Goal: Task Accomplishment & Management: Manage account settings

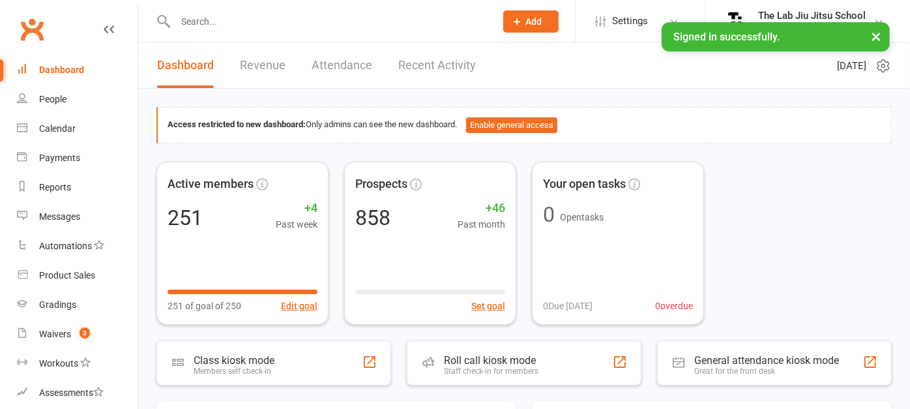
click at [246, 18] on input "text" at bounding box center [328, 21] width 315 height 18
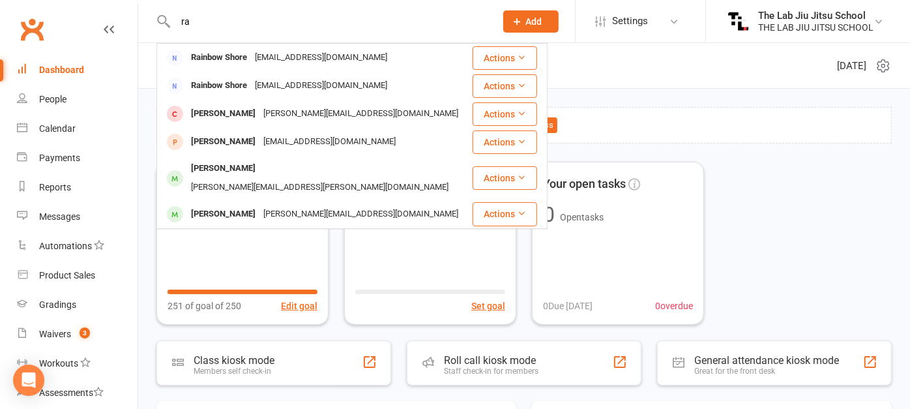
type input "r"
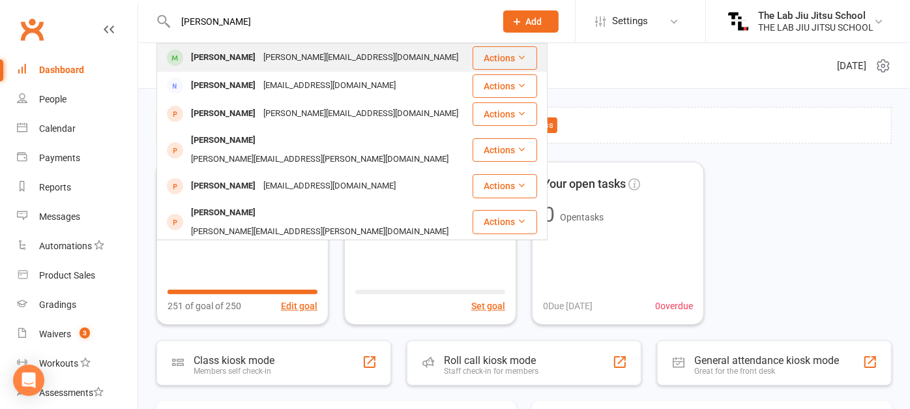
type input "[PERSON_NAME]"
click at [210, 57] on div "[PERSON_NAME]" at bounding box center [223, 57] width 72 height 19
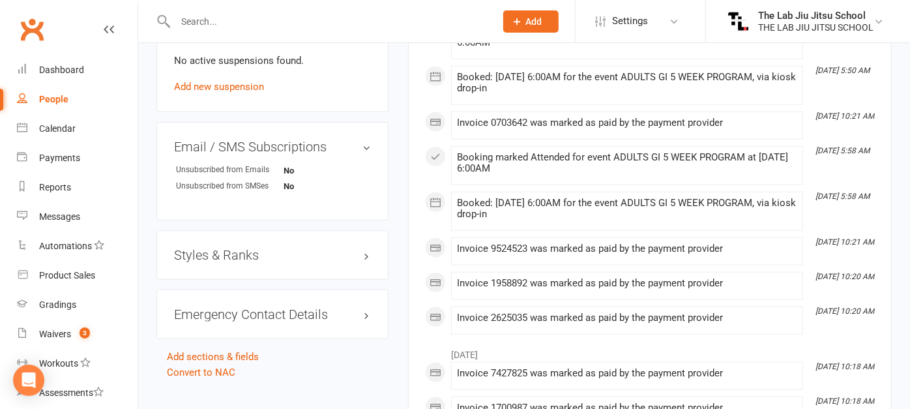
scroll to position [858, 0]
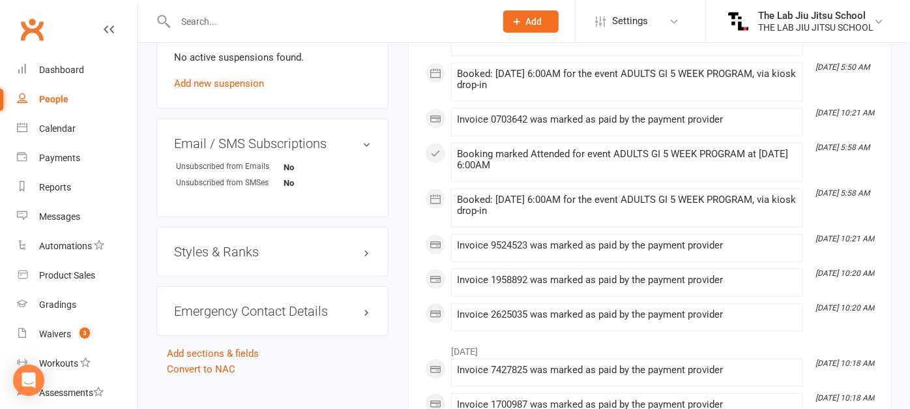
click at [242, 259] on div "Styles & Ranks" at bounding box center [272, 252] width 232 height 50
click at [251, 249] on h3 "Styles & Ranks" at bounding box center [272, 251] width 197 height 14
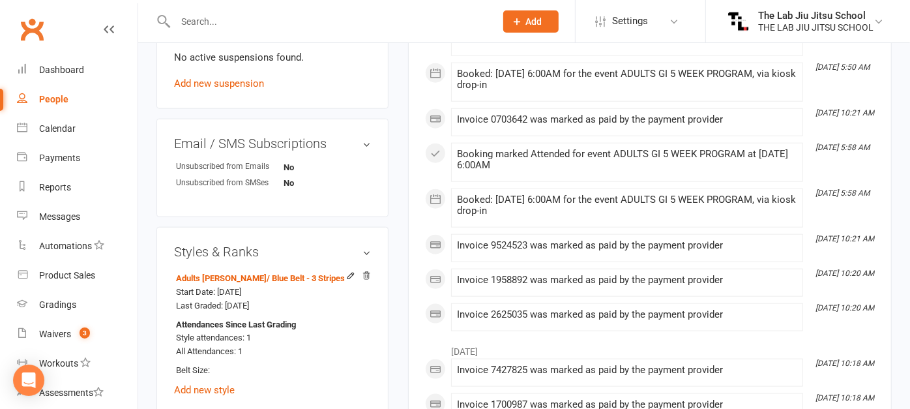
click at [241, 18] on input "text" at bounding box center [328, 21] width 315 height 18
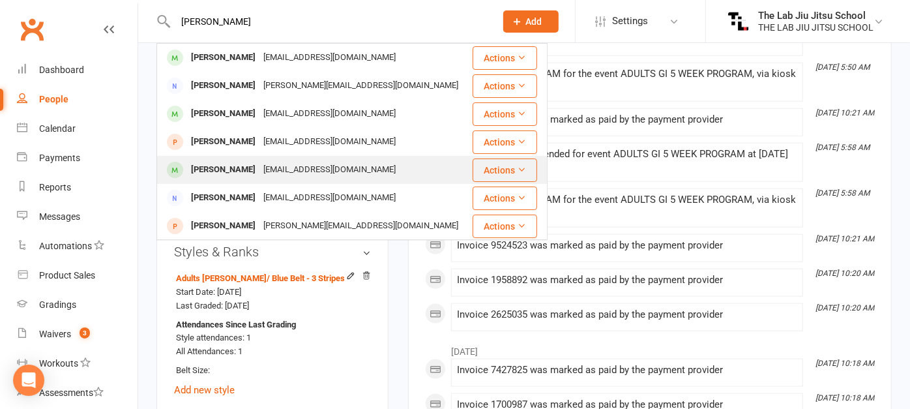
type input "[PERSON_NAME]"
click at [225, 167] on div "[PERSON_NAME]" at bounding box center [223, 169] width 72 height 19
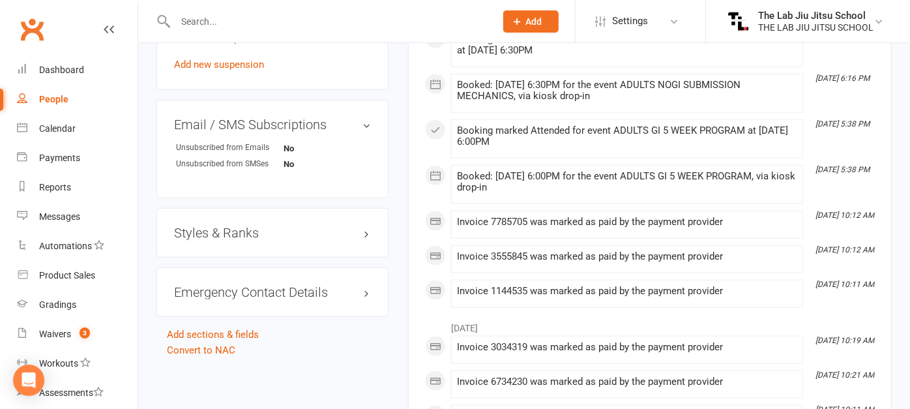
scroll to position [868, 0]
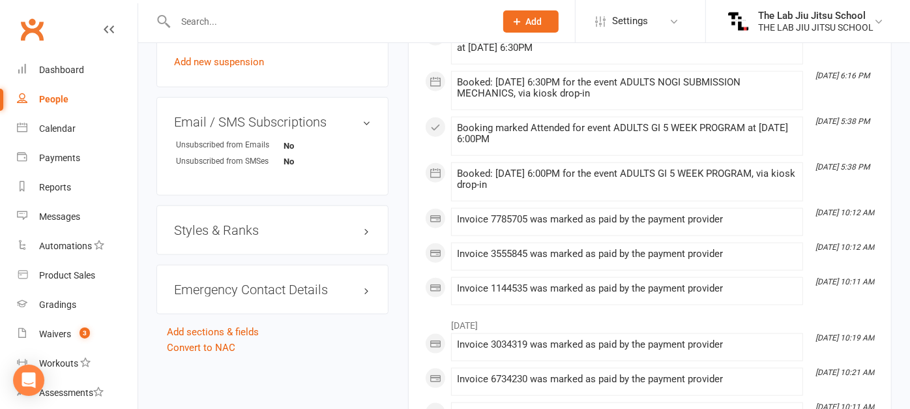
click at [240, 228] on h3 "Styles & Ranks" at bounding box center [272, 230] width 197 height 14
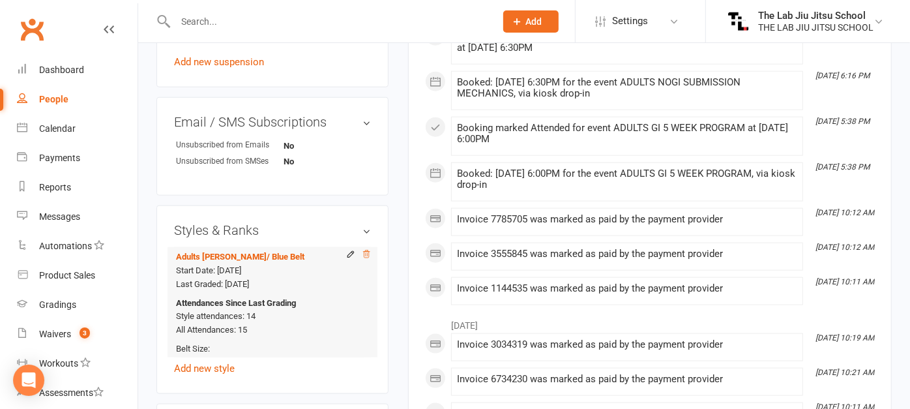
click at [365, 252] on icon at bounding box center [366, 254] width 9 height 9
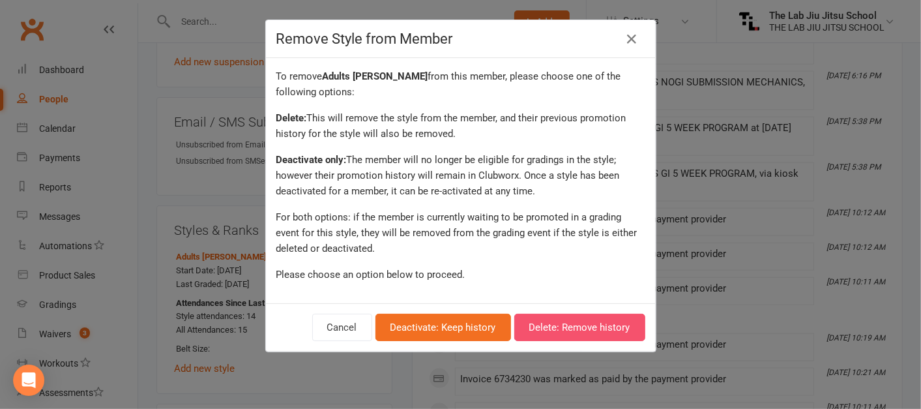
click at [577, 327] on button "Delete: Remove history" at bounding box center [579, 326] width 131 height 27
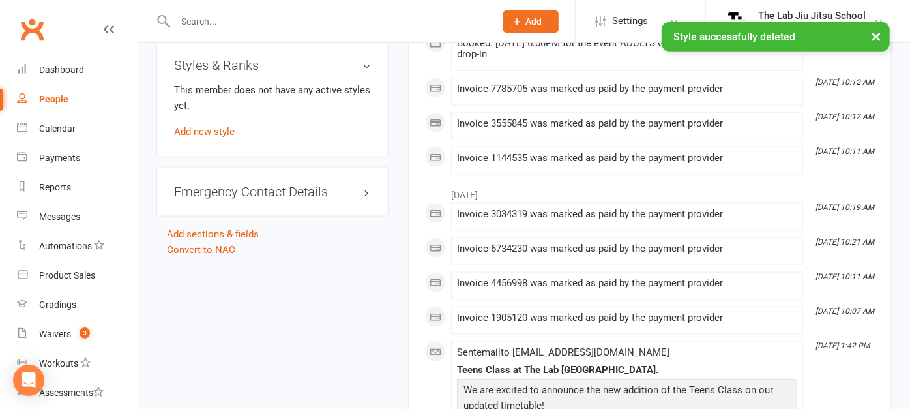
scroll to position [1037, 0]
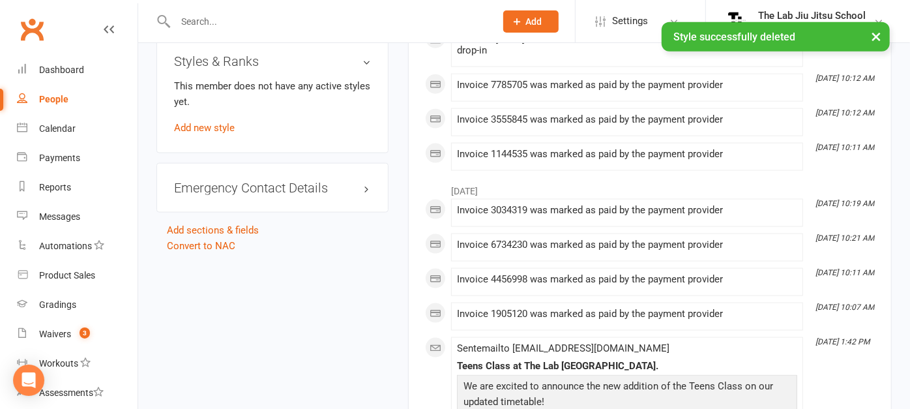
click at [208, 132] on div "Styles & Ranks This member does not have any active styles yet. Add new style" at bounding box center [272, 94] width 232 height 117
click at [209, 124] on link "Add new style" at bounding box center [204, 128] width 61 height 12
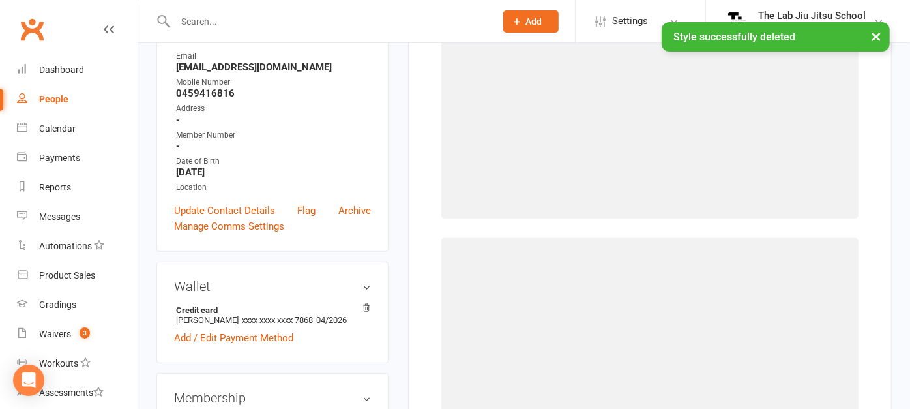
scroll to position [111, 0]
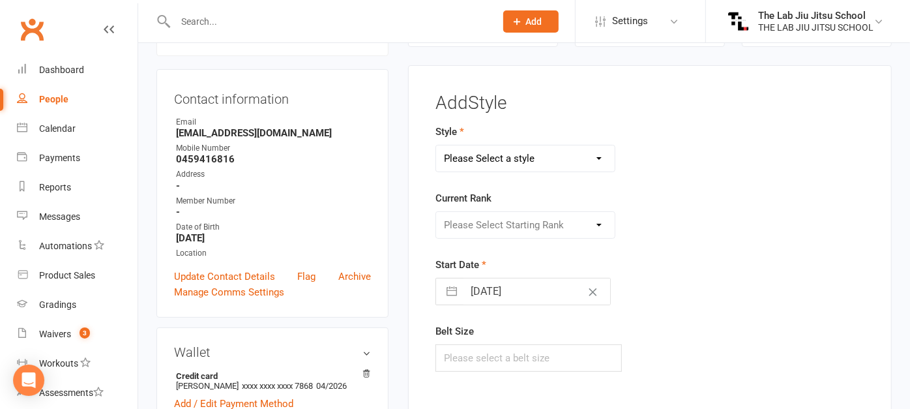
click at [521, 155] on select "Please Select a style Adults Jiu Jitsu Kids [PERSON_NAME]" at bounding box center [525, 158] width 179 height 26
select select "1891"
click at [436, 145] on select "Please Select a style Adults Jiu Jitsu Kids [PERSON_NAME]" at bounding box center [525, 158] width 179 height 26
click at [498, 227] on select "Please Select Starting Rank White Belt White Belt - 1 Stripe White Belt - 2 str…" at bounding box center [525, 225] width 179 height 26
select select "18451"
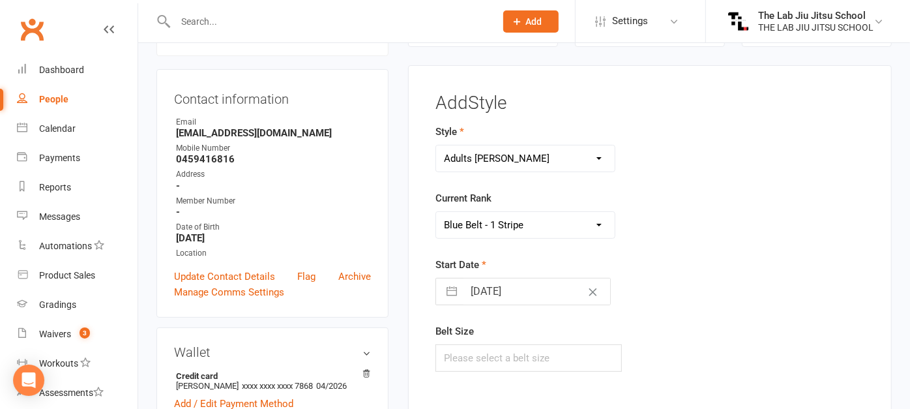
click at [436, 212] on select "Please Select Starting Rank White Belt White Belt - 1 Stripe White Belt - 2 str…" at bounding box center [525, 225] width 179 height 26
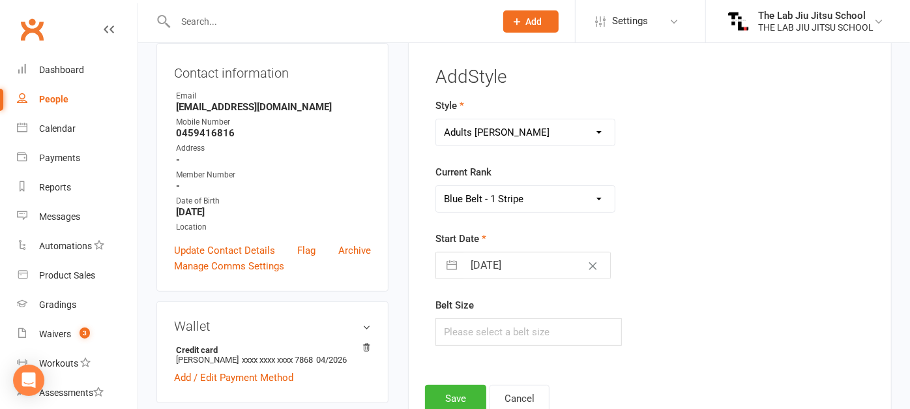
scroll to position [136, 0]
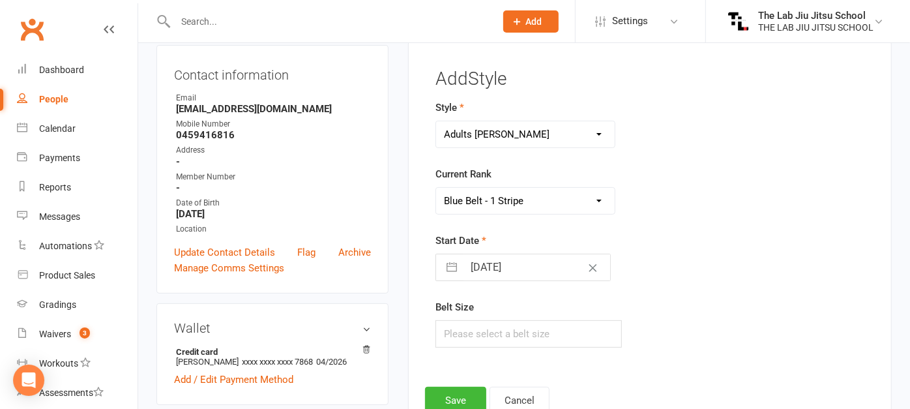
click at [525, 264] on input "[DATE]" at bounding box center [536, 267] width 147 height 26
select select "6"
select select "2025"
select select "7"
select select "2025"
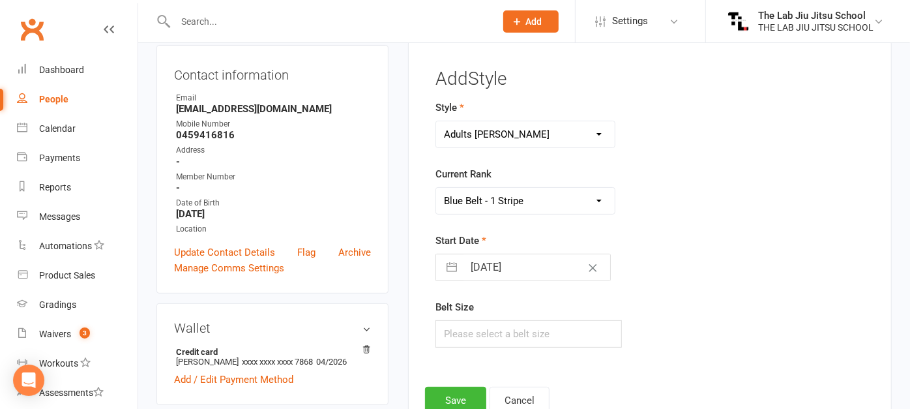
select select "8"
select select "2025"
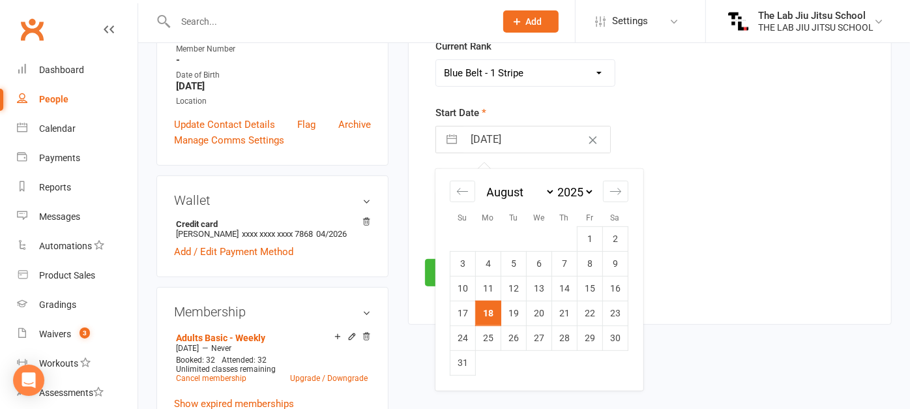
scroll to position [264, 0]
click at [588, 241] on td "1" at bounding box center [589, 237] width 25 height 25
type input "[DATE]"
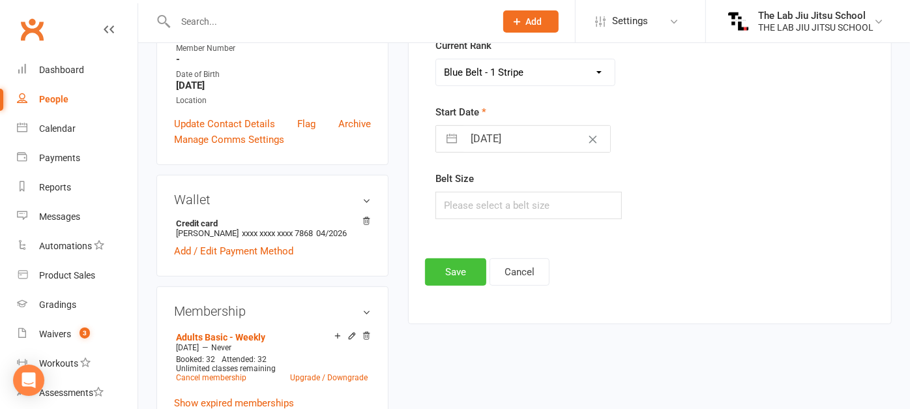
click at [452, 271] on button "Save" at bounding box center [455, 271] width 61 height 27
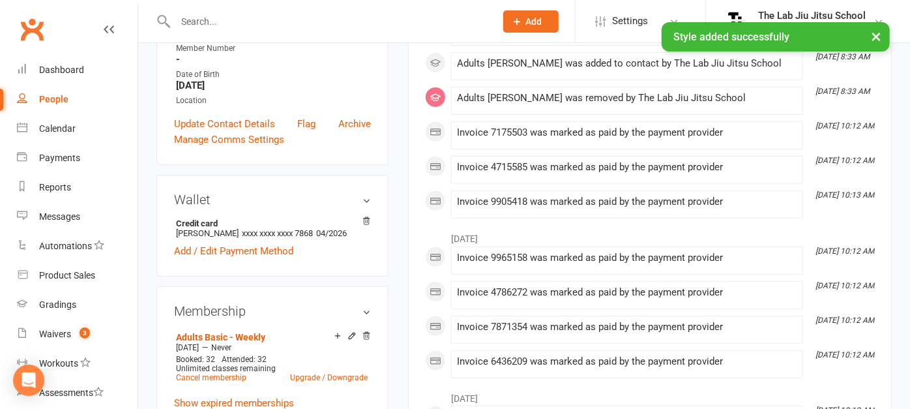
click at [281, 22] on div "× Style added successfully" at bounding box center [446, 22] width 893 height 0
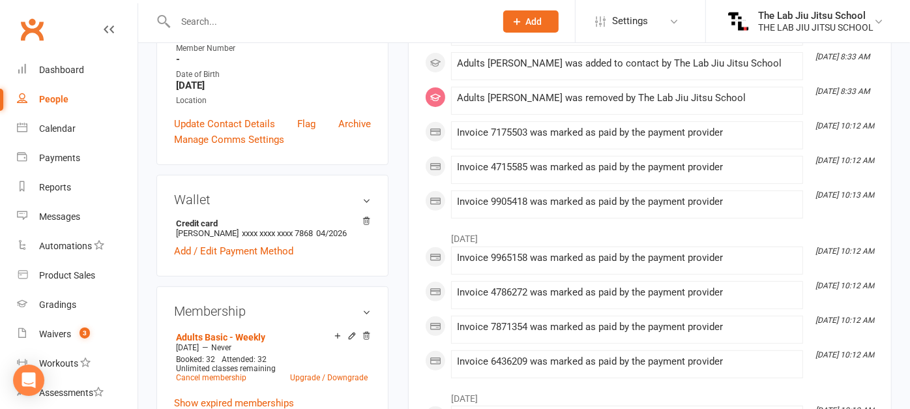
click at [286, 12] on input "text" at bounding box center [328, 21] width 315 height 18
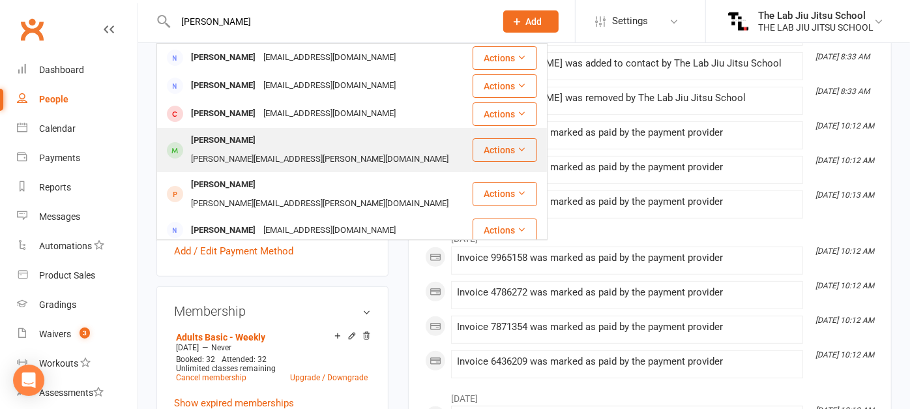
type input "[PERSON_NAME]"
click at [233, 139] on div "[PERSON_NAME]" at bounding box center [223, 140] width 72 height 19
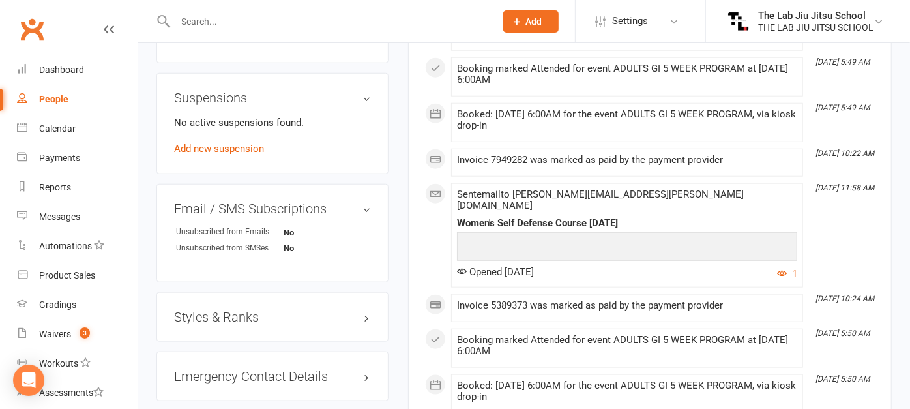
scroll to position [886, 0]
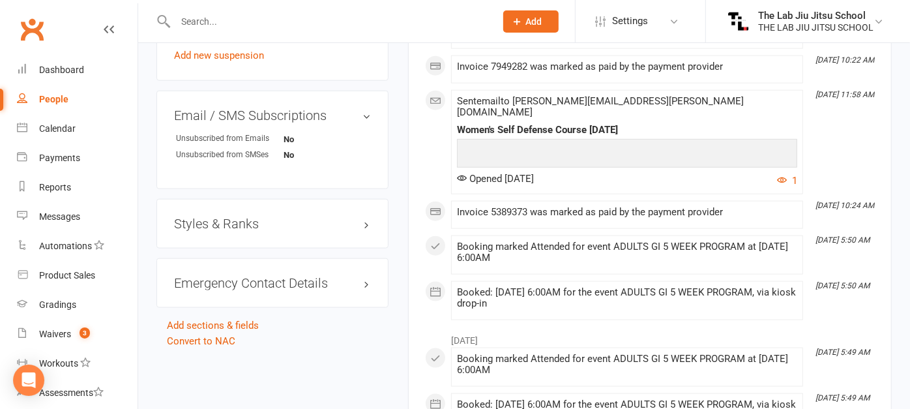
click at [275, 227] on h3 "Styles & Ranks" at bounding box center [272, 223] width 197 height 14
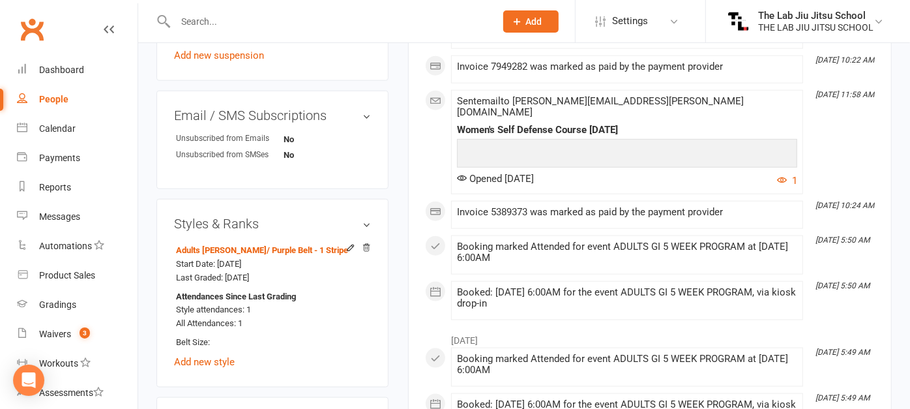
click at [220, 18] on input "text" at bounding box center [328, 21] width 315 height 18
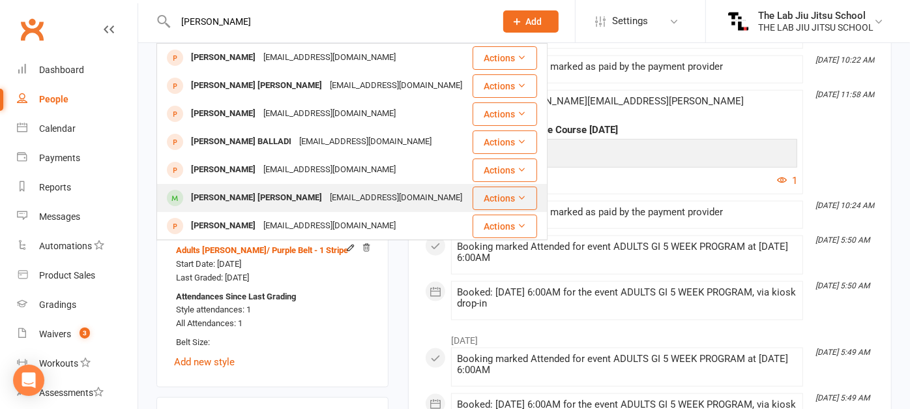
type input "[PERSON_NAME]"
click at [205, 189] on div "[PERSON_NAME] [PERSON_NAME]" at bounding box center [256, 197] width 139 height 19
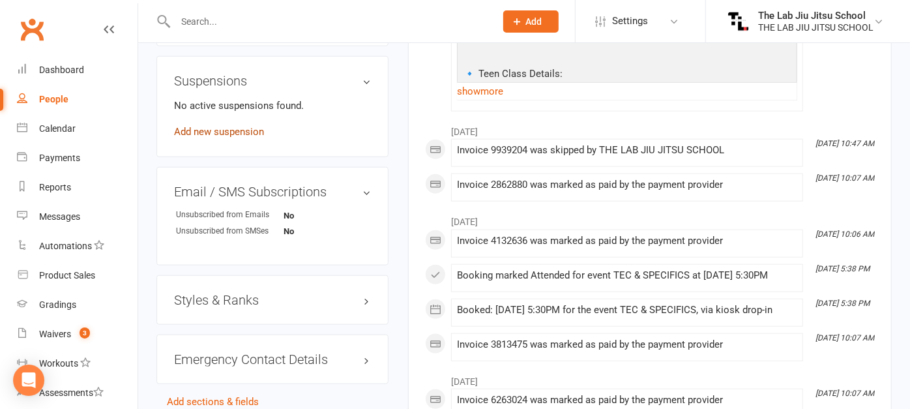
scroll to position [825, 0]
click at [210, 292] on h3 "Styles & Ranks" at bounding box center [272, 299] width 197 height 14
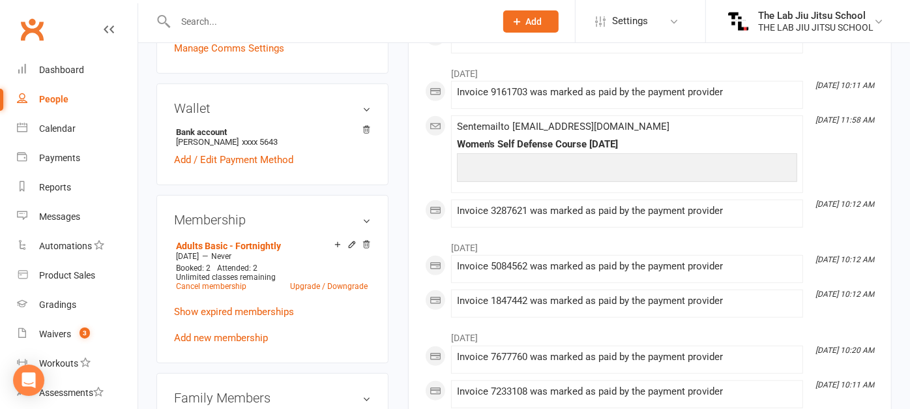
scroll to position [347, 0]
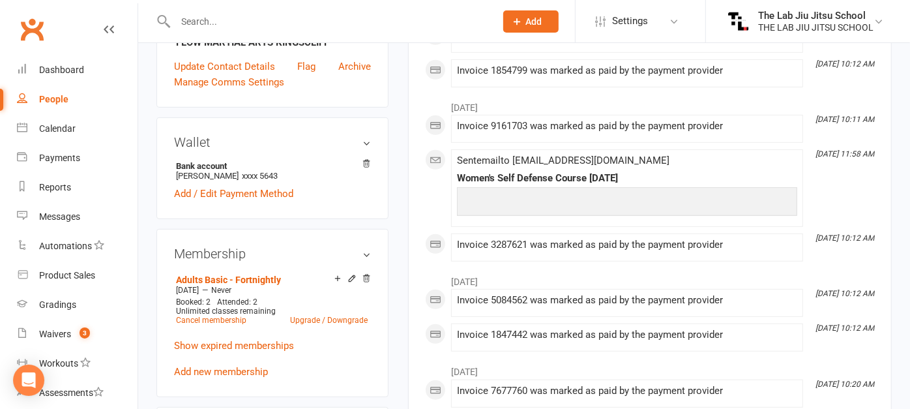
click at [221, 26] on input "text" at bounding box center [328, 21] width 315 height 18
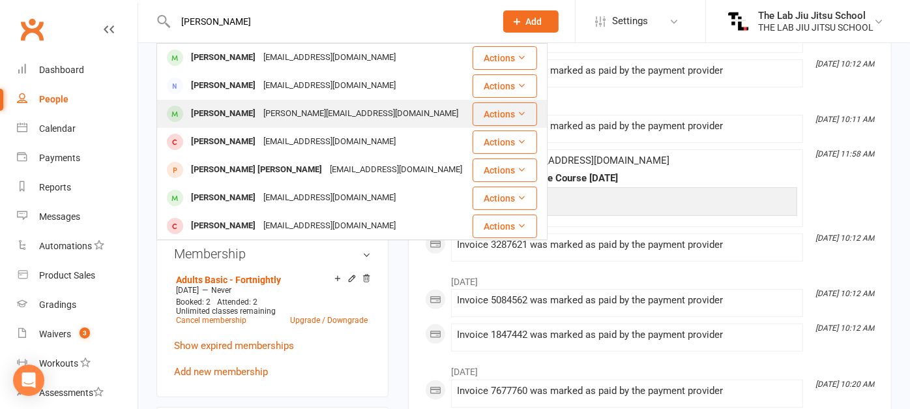
type input "[PERSON_NAME]"
click at [207, 111] on div "[PERSON_NAME]" at bounding box center [223, 113] width 72 height 19
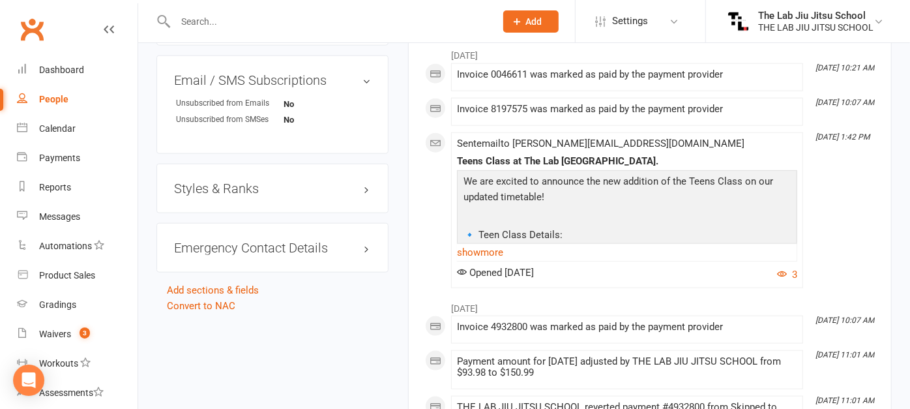
scroll to position [925, 0]
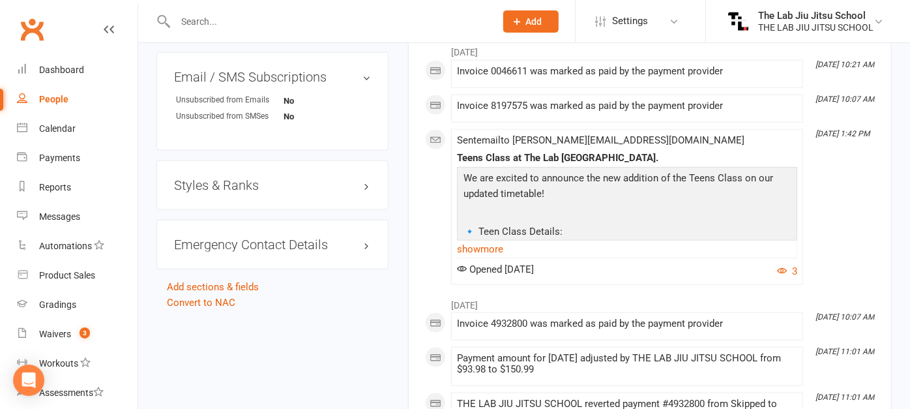
click at [232, 192] on h3 "Styles & Ranks" at bounding box center [272, 185] width 197 height 14
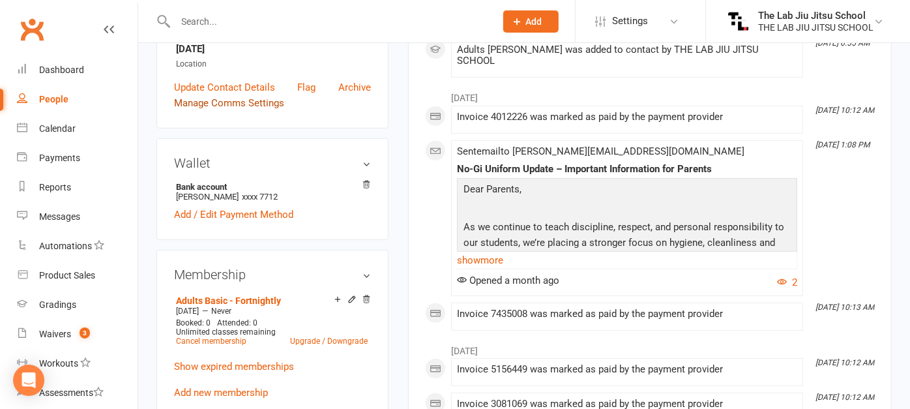
scroll to position [0, 0]
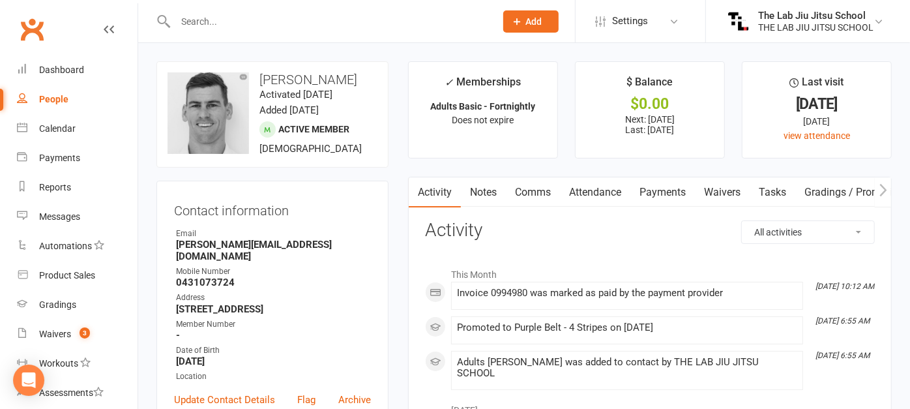
click at [207, 27] on input "text" at bounding box center [328, 21] width 315 height 18
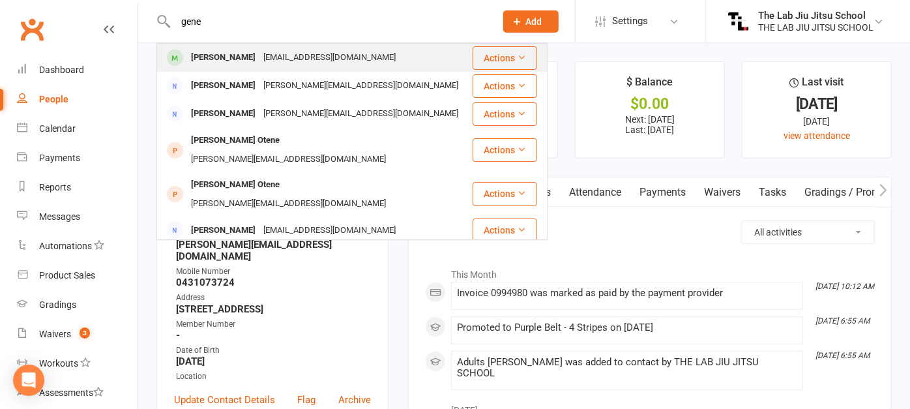
type input "gene"
click at [207, 56] on div "[PERSON_NAME]" at bounding box center [223, 57] width 72 height 19
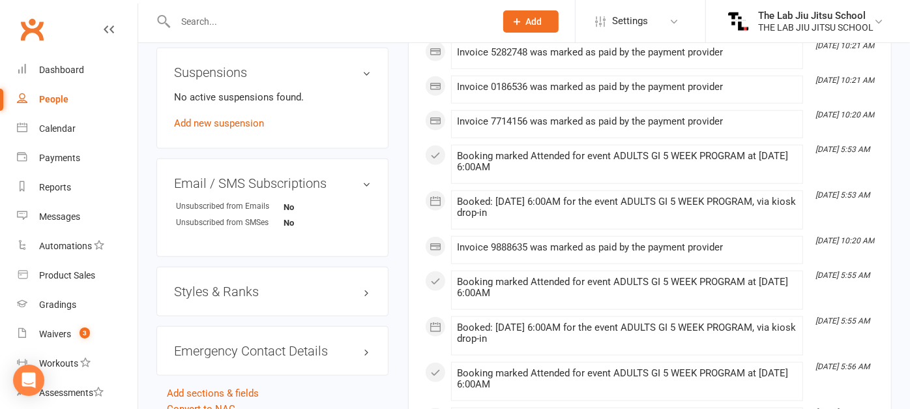
scroll to position [770, 0]
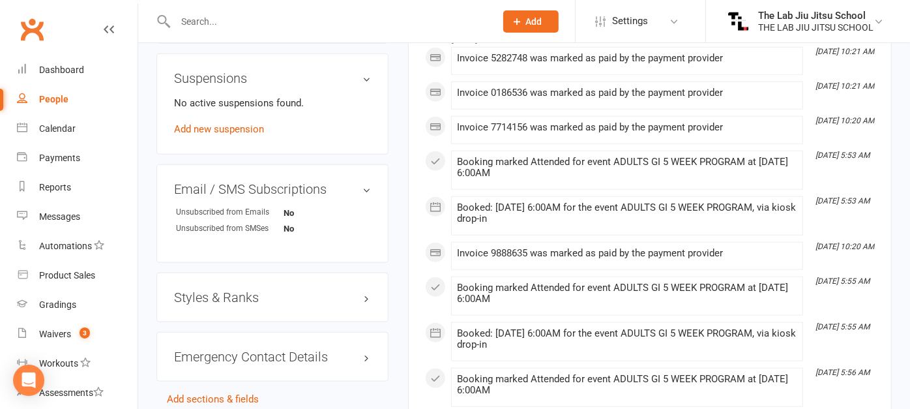
click at [264, 306] on div "Styles & Ranks" at bounding box center [272, 297] width 232 height 50
click at [269, 296] on h3 "Styles & Ranks" at bounding box center [272, 297] width 197 height 14
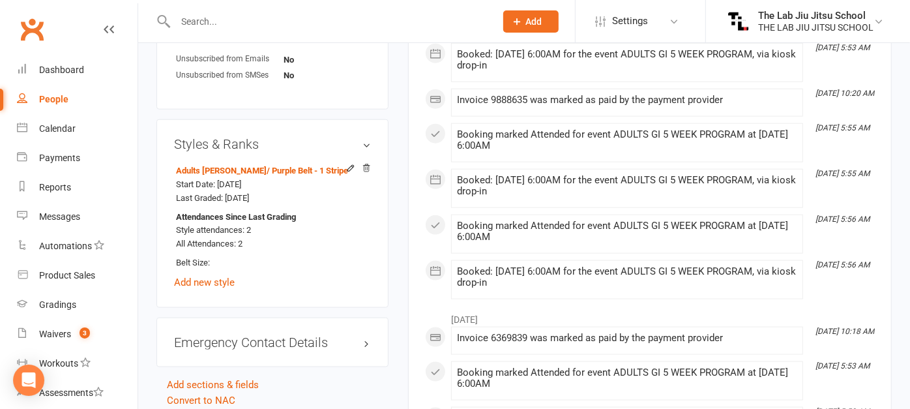
scroll to position [925, 0]
click at [225, 26] on input "text" at bounding box center [328, 21] width 315 height 18
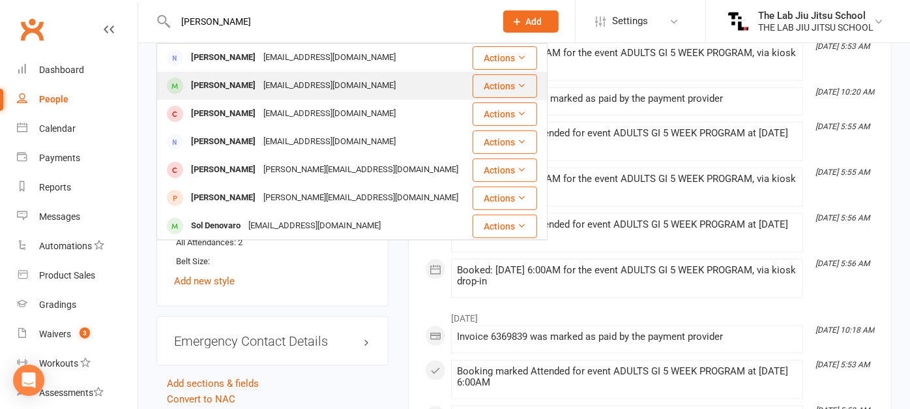
type input "[PERSON_NAME]"
click at [218, 76] on div "[PERSON_NAME]" at bounding box center [223, 85] width 72 height 19
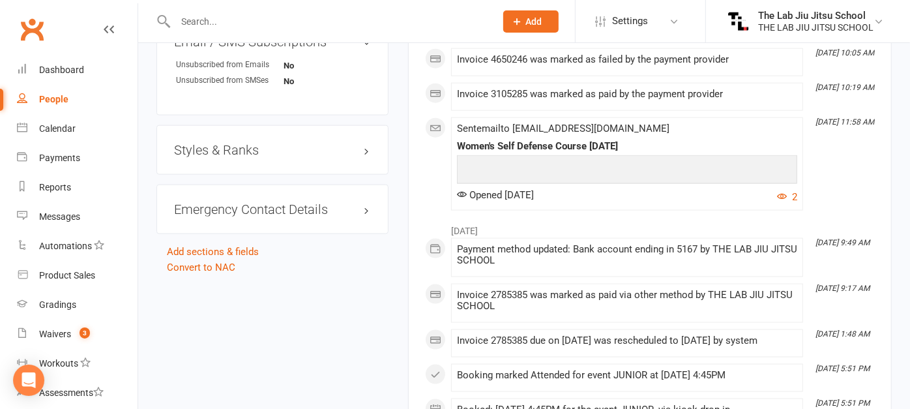
scroll to position [1003, 0]
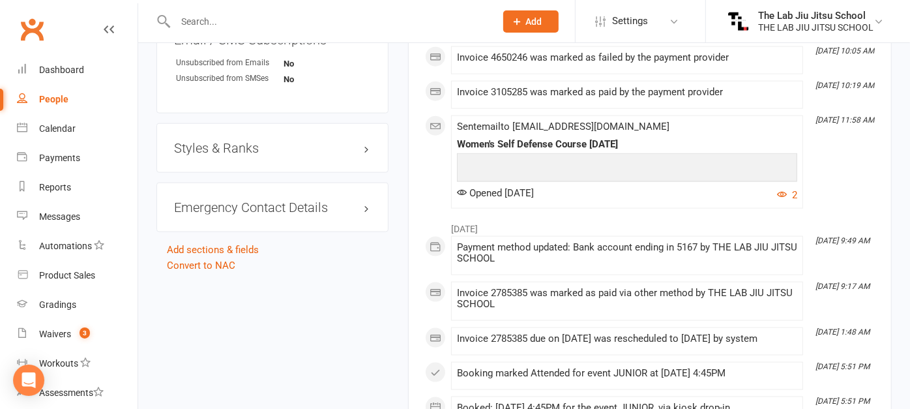
click at [227, 155] on h3 "Styles & Ranks" at bounding box center [272, 148] width 197 height 14
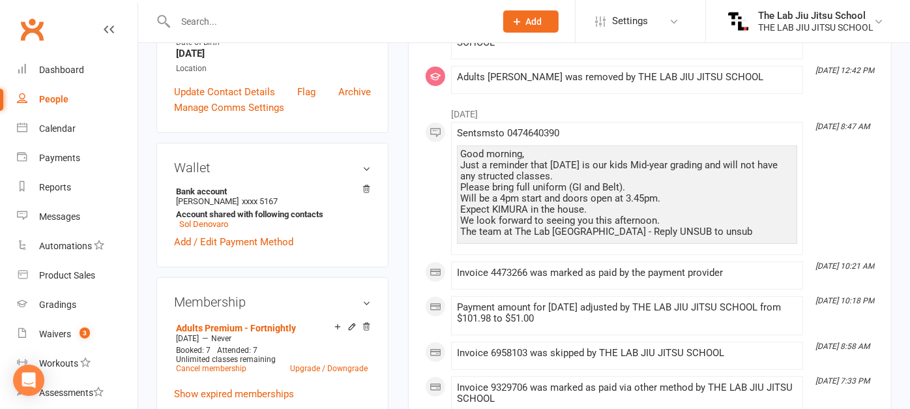
scroll to position [143, 0]
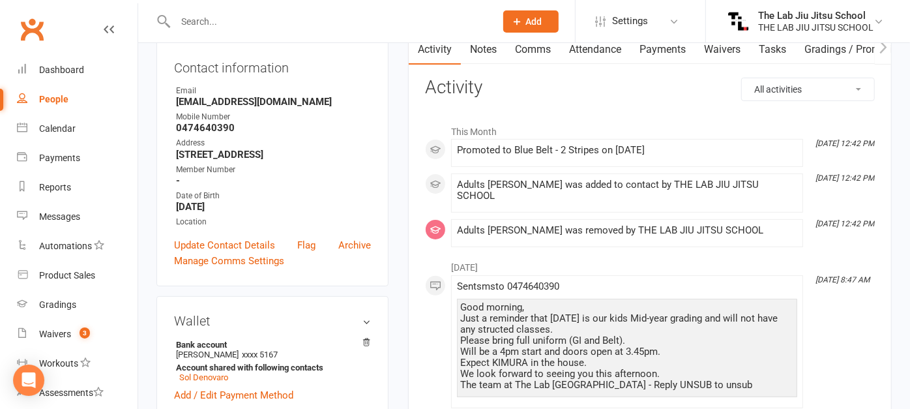
click at [224, 26] on input "text" at bounding box center [328, 21] width 315 height 18
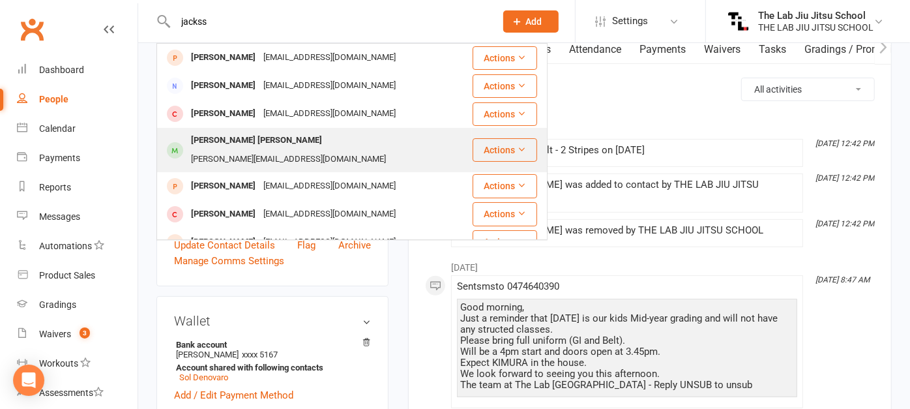
type input "jackss"
click at [214, 142] on div "[PERSON_NAME] [PERSON_NAME]" at bounding box center [256, 140] width 139 height 19
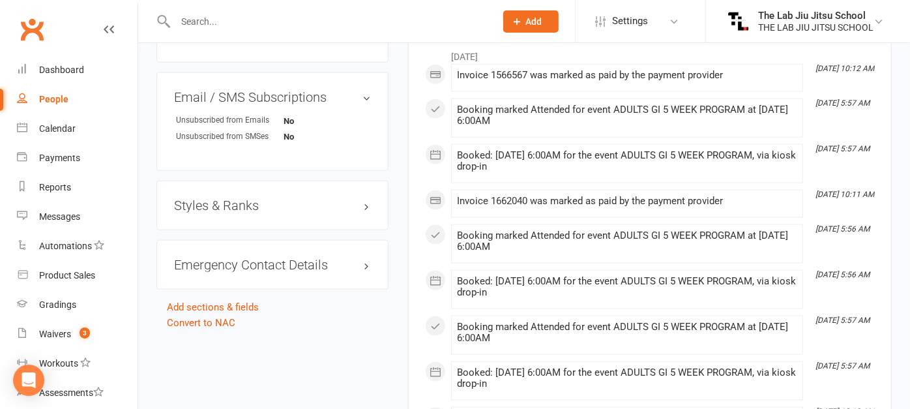
scroll to position [948, 0]
click at [233, 186] on div "Styles & Ranks" at bounding box center [272, 204] width 232 height 50
click at [244, 197] on h3 "Styles & Ranks" at bounding box center [272, 204] width 197 height 14
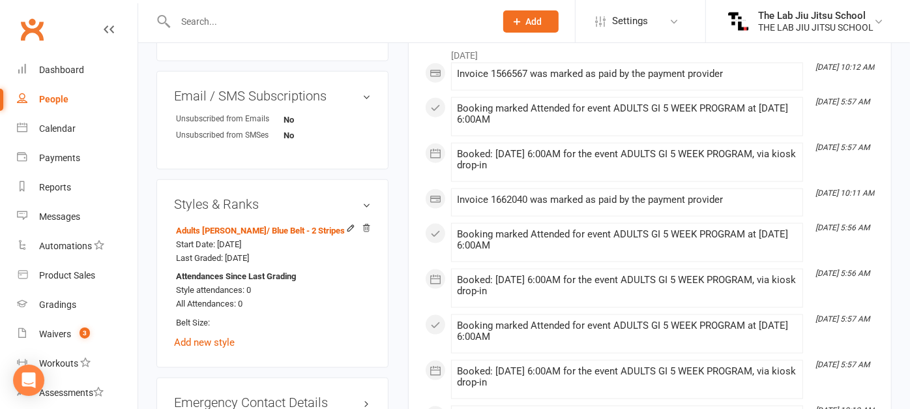
click at [288, 20] on input "text" at bounding box center [328, 21] width 315 height 18
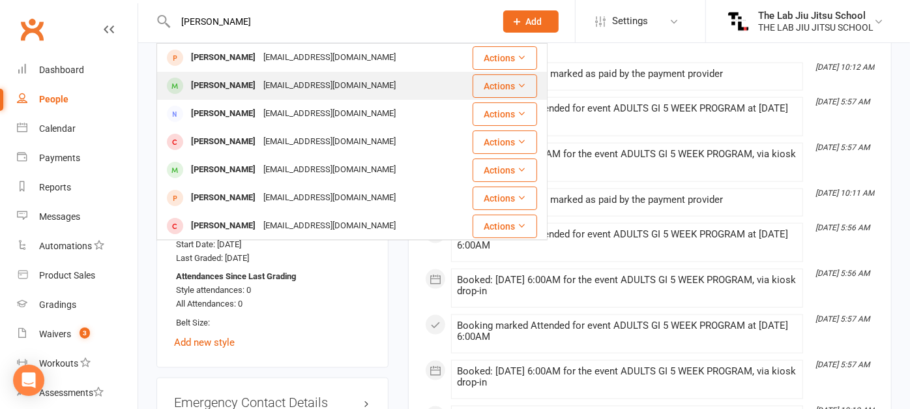
type input "[PERSON_NAME]"
click at [232, 87] on div "[PERSON_NAME]" at bounding box center [223, 85] width 72 height 19
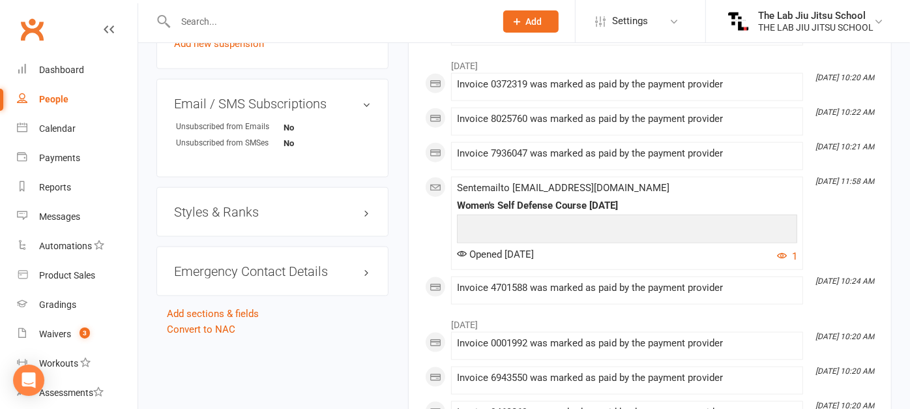
scroll to position [910, 0]
click at [231, 212] on h3 "Styles & Ranks" at bounding box center [272, 210] width 197 height 14
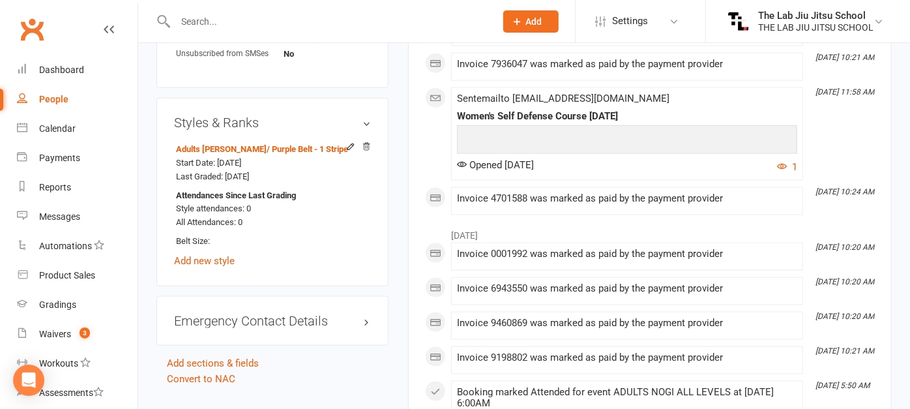
scroll to position [1000, 0]
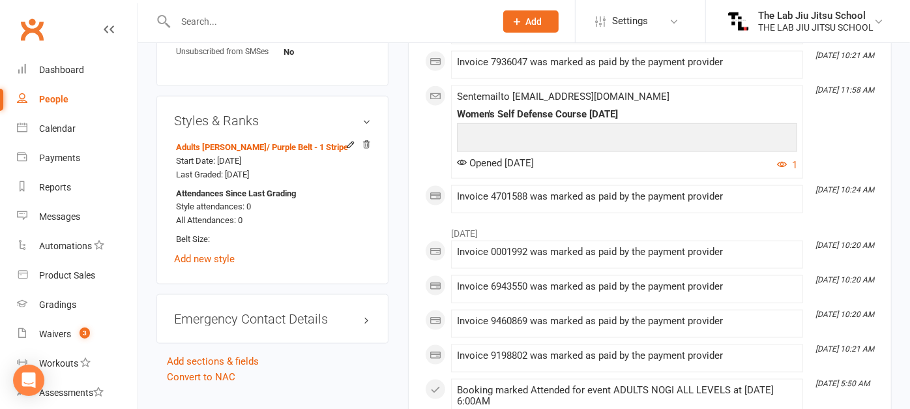
click at [205, 27] on input "text" at bounding box center [328, 21] width 315 height 18
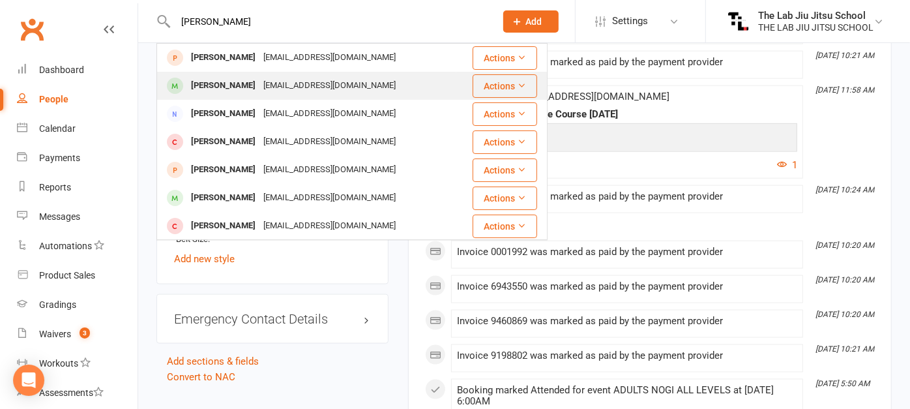
type input "[PERSON_NAME]"
click at [201, 83] on div "[PERSON_NAME]" at bounding box center [223, 85] width 72 height 19
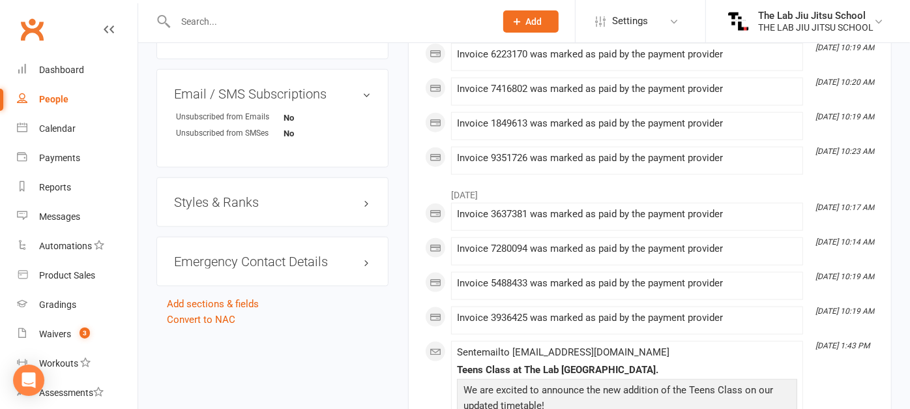
scroll to position [890, 0]
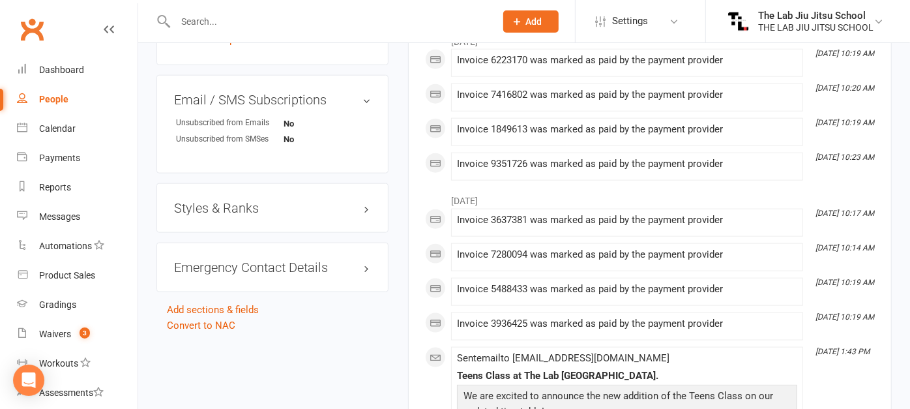
click at [231, 215] on h3 "Styles & Ranks" at bounding box center [272, 208] width 197 height 14
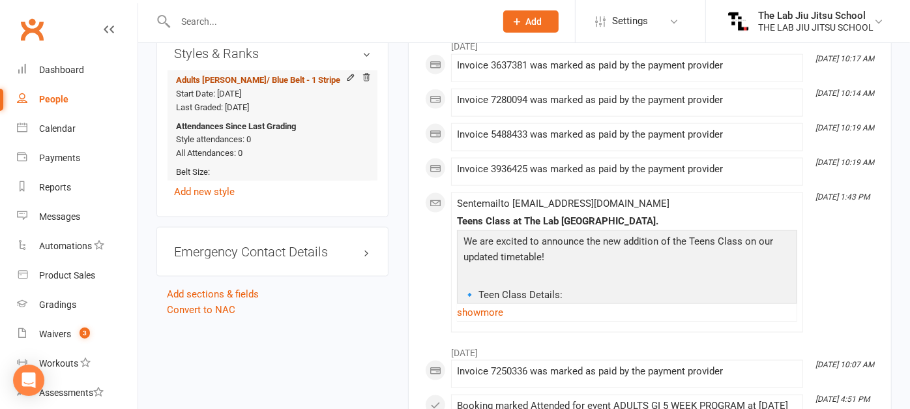
scroll to position [1045, 0]
click at [247, 19] on input "text" at bounding box center [328, 21] width 315 height 18
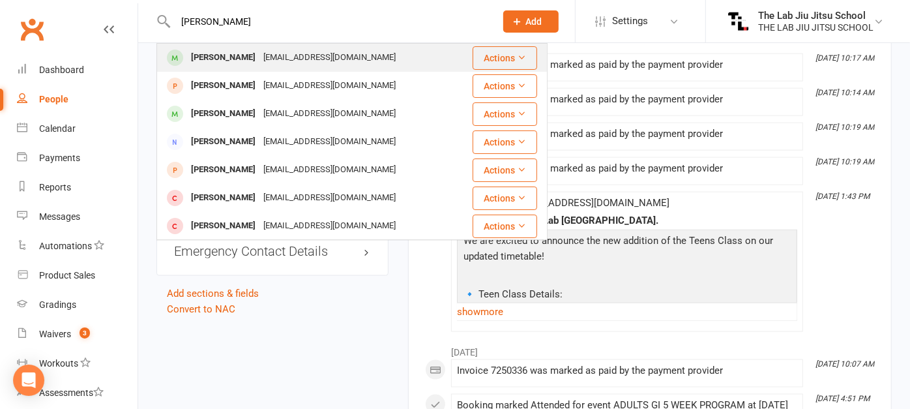
type input "[PERSON_NAME]"
click at [234, 55] on div "[PERSON_NAME]" at bounding box center [223, 57] width 72 height 19
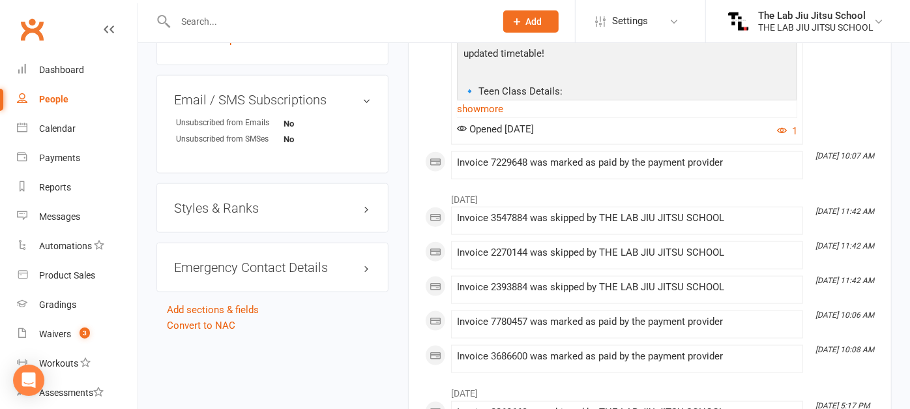
scroll to position [893, 0]
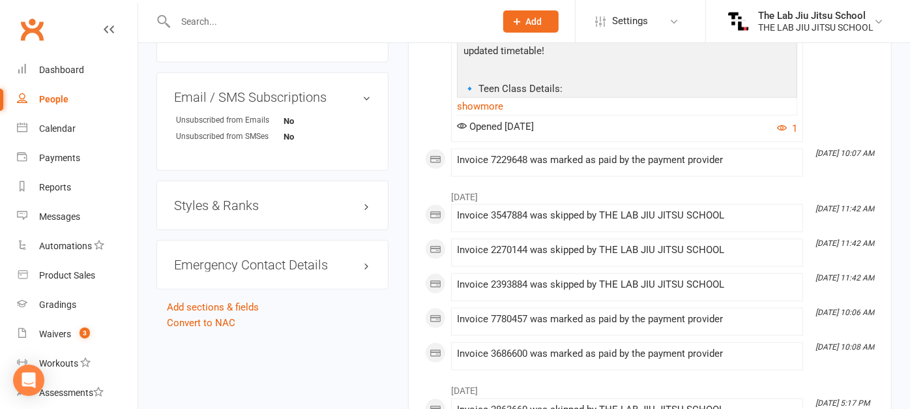
click at [233, 230] on div "Styles & Ranks" at bounding box center [272, 205] width 232 height 50
click at [239, 212] on h3 "Styles & Ranks" at bounding box center [272, 205] width 197 height 14
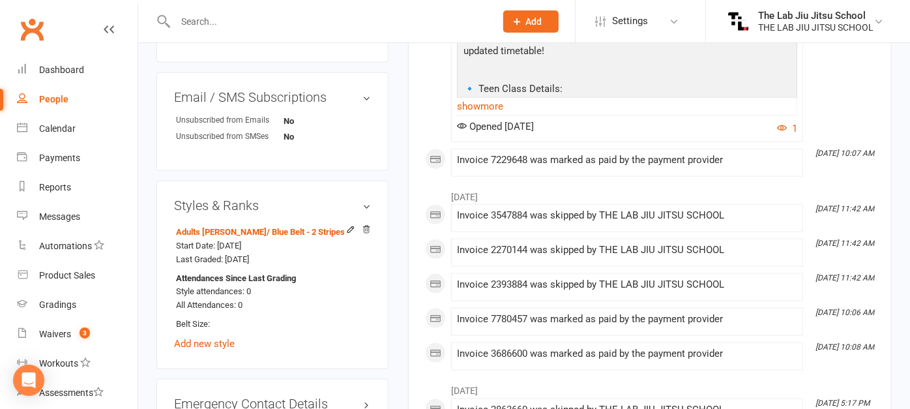
click at [266, 20] on input "text" at bounding box center [328, 21] width 315 height 18
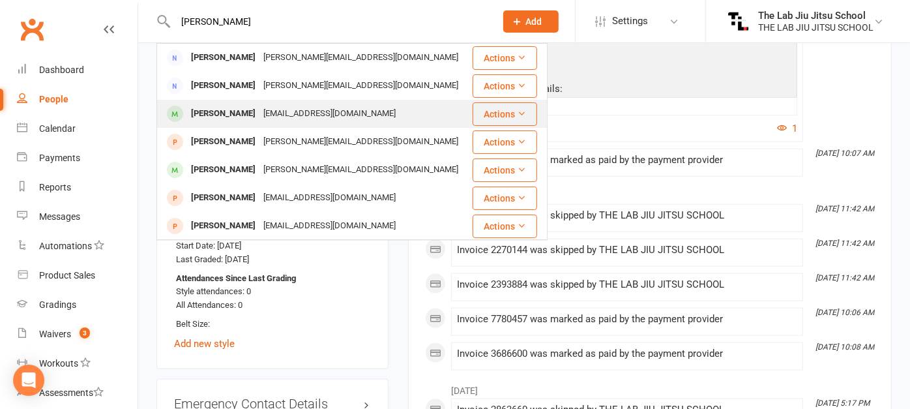
type input "[PERSON_NAME]"
click at [216, 117] on div "[PERSON_NAME]" at bounding box center [223, 113] width 72 height 19
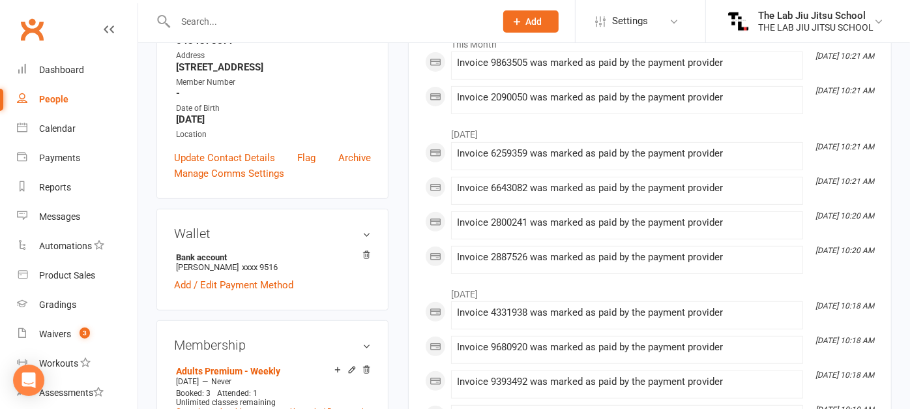
scroll to position [191, 0]
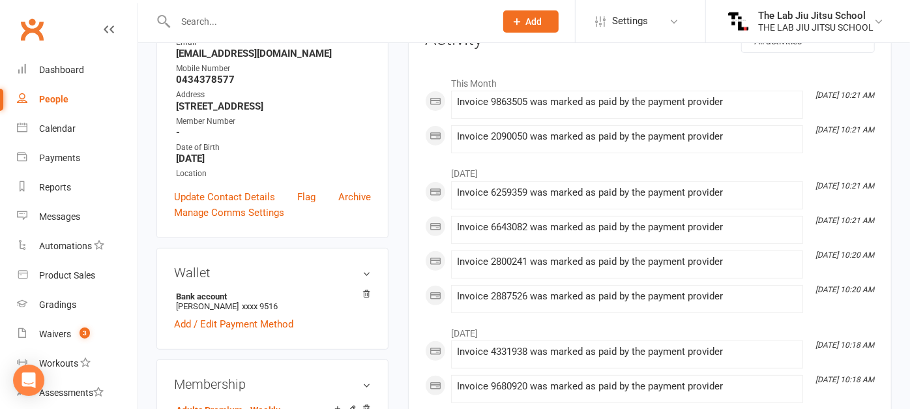
click at [221, 9] on div at bounding box center [321, 21] width 330 height 42
click at [222, 18] on input "text" at bounding box center [328, 21] width 315 height 18
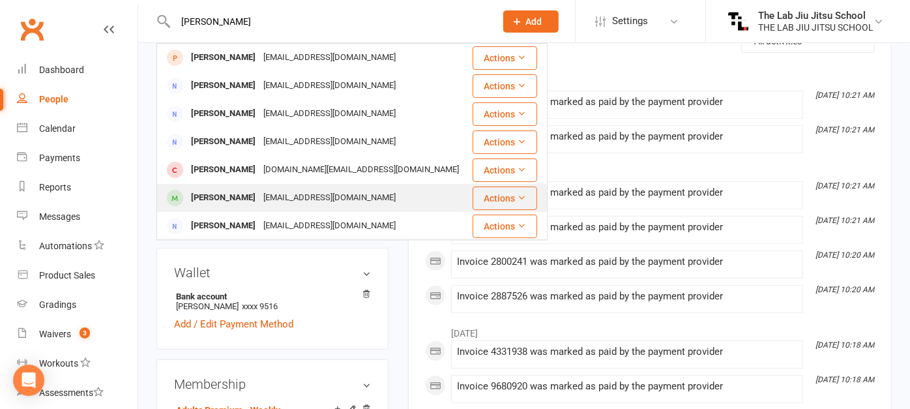
type input "[PERSON_NAME]"
click at [214, 195] on div "[PERSON_NAME]" at bounding box center [223, 197] width 72 height 19
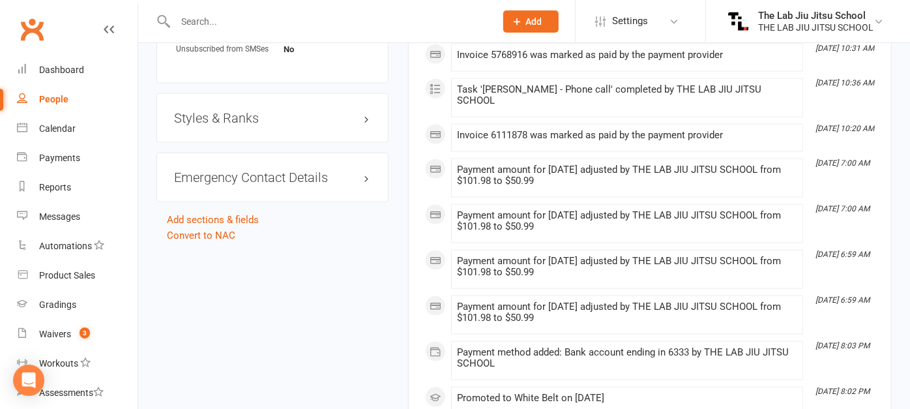
scroll to position [951, 0]
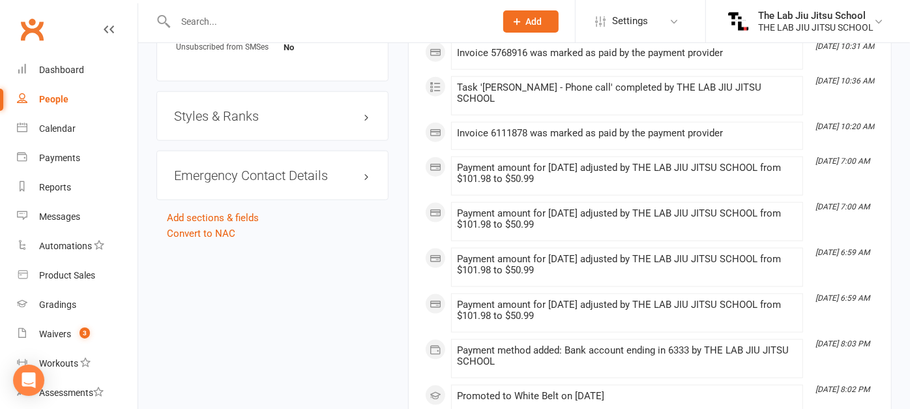
click at [297, 115] on div "Styles & Ranks" at bounding box center [272, 116] width 232 height 50
click at [297, 121] on h3 "Styles & Ranks" at bounding box center [272, 116] width 197 height 14
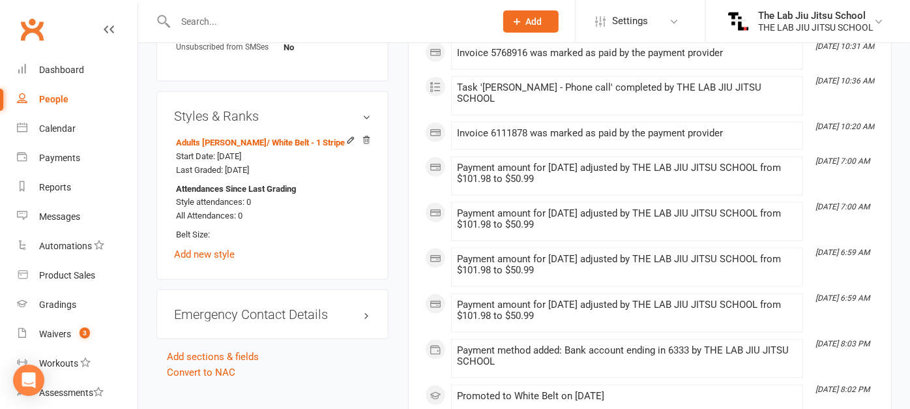
click at [266, 28] on input "text" at bounding box center [328, 21] width 315 height 18
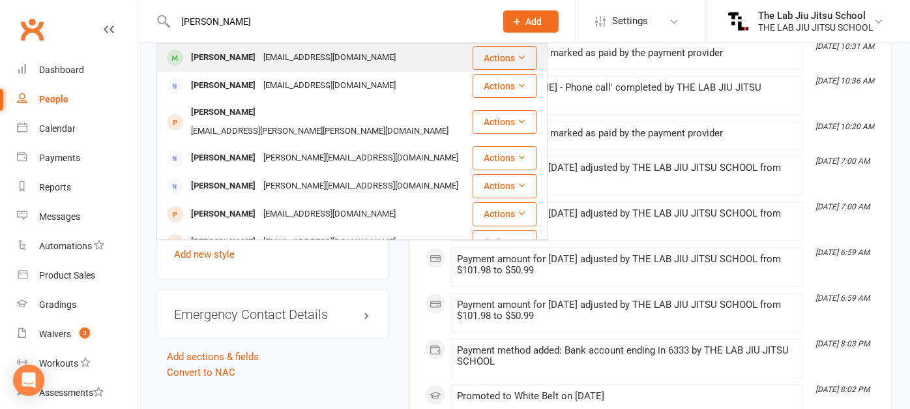
type input "[PERSON_NAME]"
click at [228, 56] on div "[PERSON_NAME]" at bounding box center [223, 57] width 72 height 19
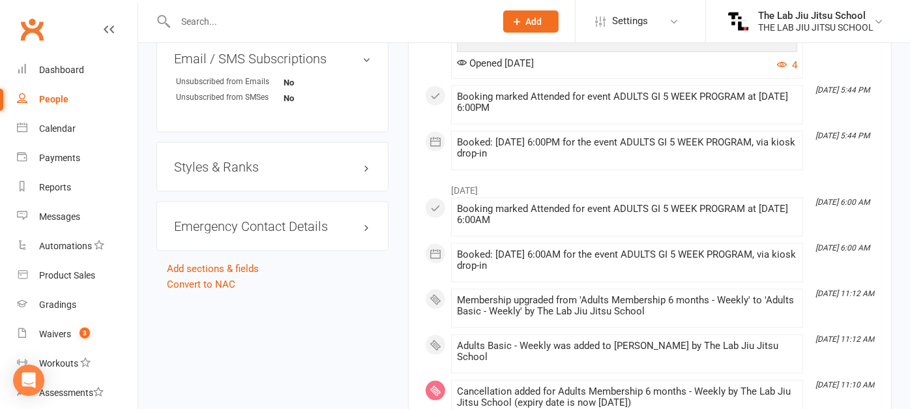
scroll to position [998, 0]
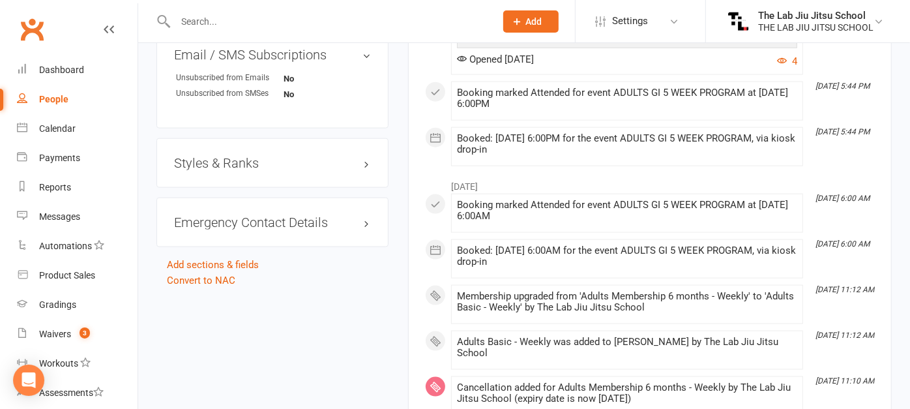
click at [255, 173] on div "Styles & Ranks" at bounding box center [272, 163] width 232 height 50
click at [261, 164] on h3 "Styles & Ranks" at bounding box center [272, 163] width 197 height 14
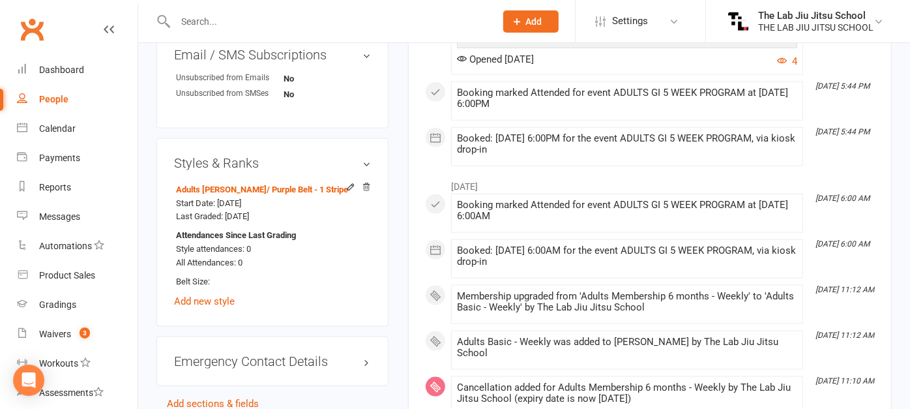
click at [246, 38] on div at bounding box center [321, 21] width 330 height 42
click at [250, 25] on input "text" at bounding box center [328, 21] width 315 height 18
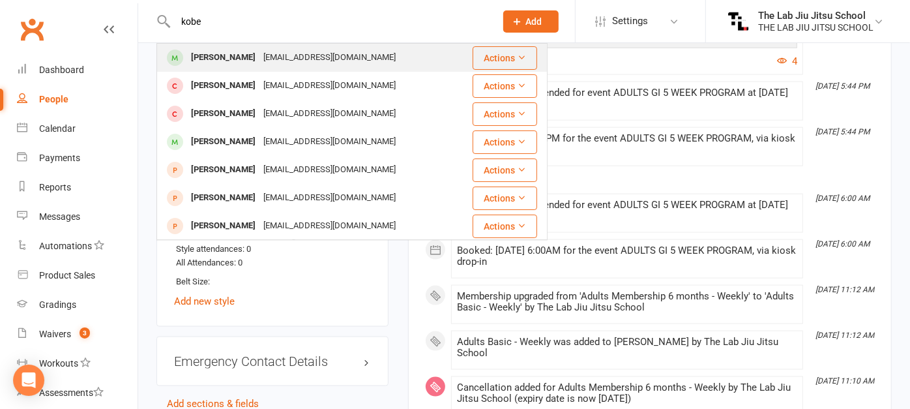
type input "kobe"
click at [220, 56] on div "[PERSON_NAME]" at bounding box center [223, 57] width 72 height 19
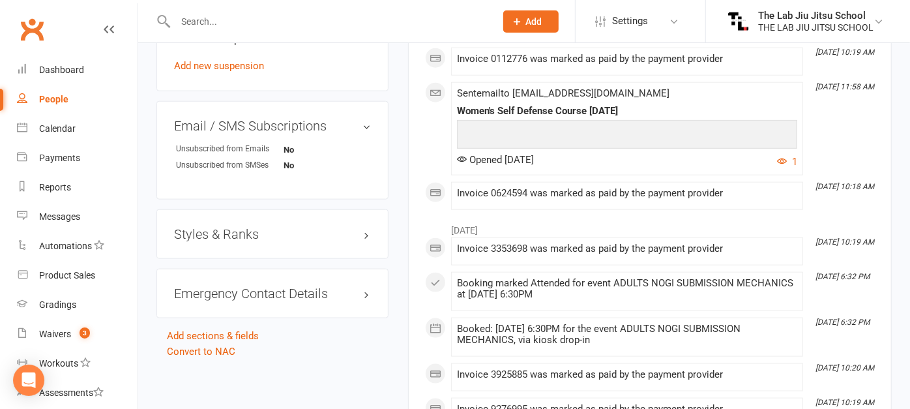
scroll to position [867, 0]
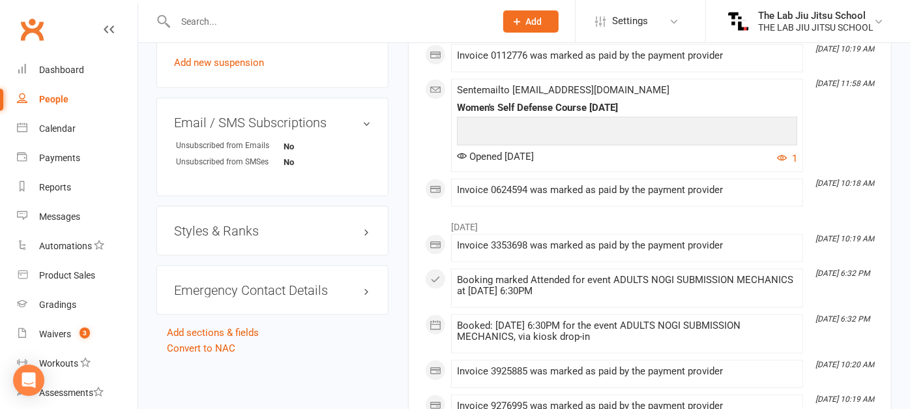
click at [238, 233] on h3 "Styles & Ranks" at bounding box center [272, 230] width 197 height 14
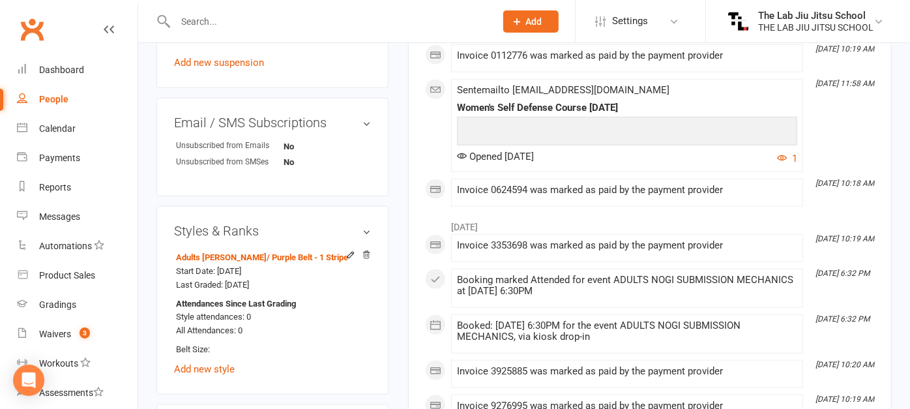
click at [254, 18] on input "text" at bounding box center [328, 21] width 315 height 18
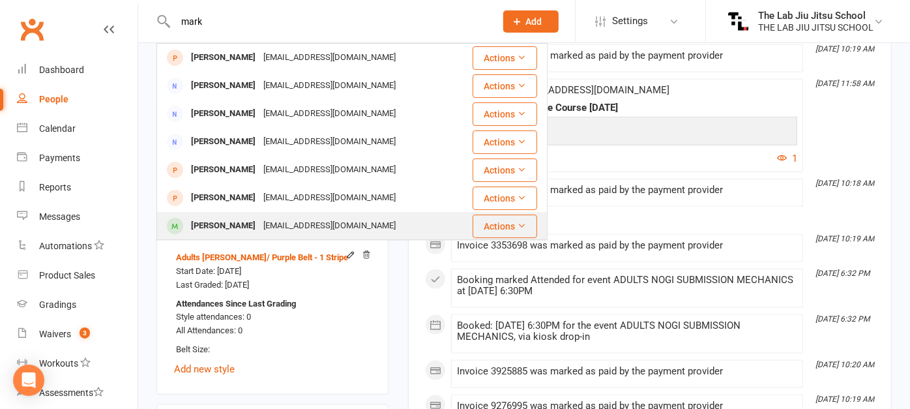
type input "mark"
click at [222, 220] on div "[PERSON_NAME]" at bounding box center [223, 225] width 72 height 19
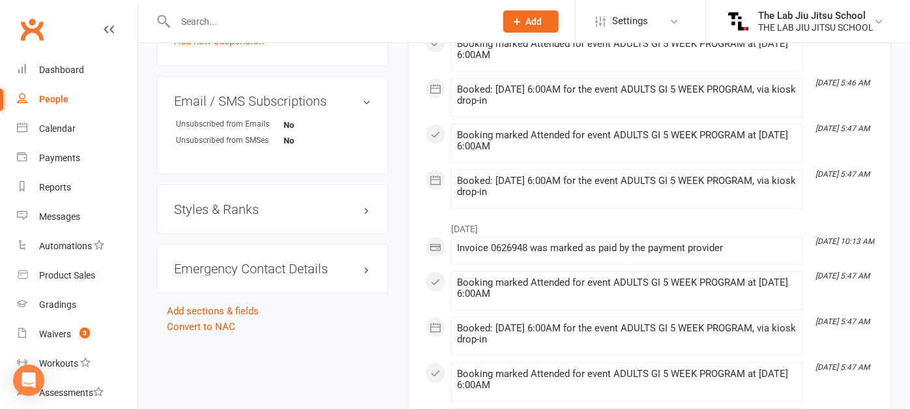
scroll to position [889, 0]
click at [259, 212] on h3 "Styles & Ranks" at bounding box center [272, 208] width 197 height 14
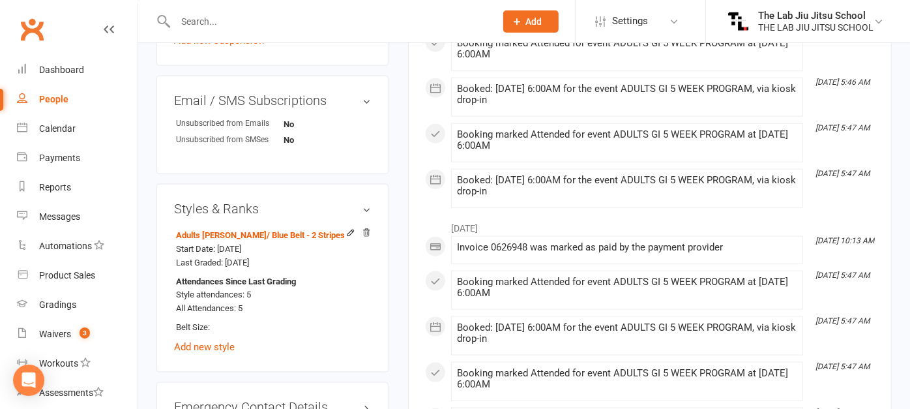
click at [260, 18] on input "text" at bounding box center [328, 21] width 315 height 18
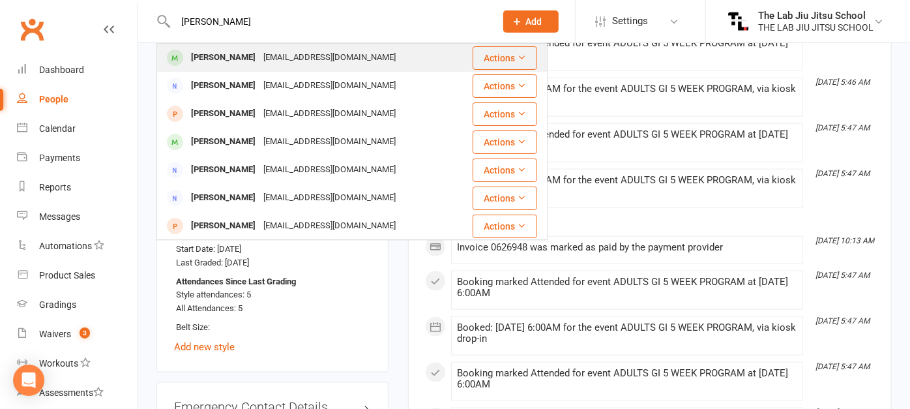
type input "[PERSON_NAME]"
click at [218, 56] on div "[PERSON_NAME]" at bounding box center [223, 57] width 72 height 19
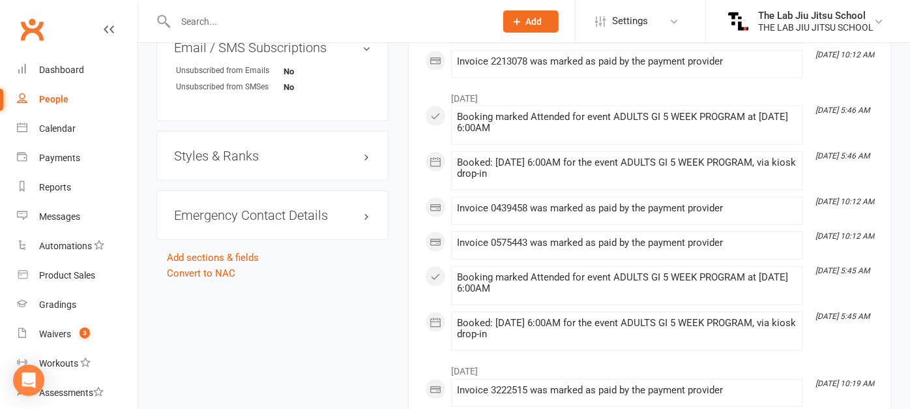
scroll to position [943, 0]
click at [253, 171] on div "Styles & Ranks" at bounding box center [272, 155] width 232 height 50
click at [257, 157] on h3 "Styles & Ranks" at bounding box center [272, 154] width 197 height 14
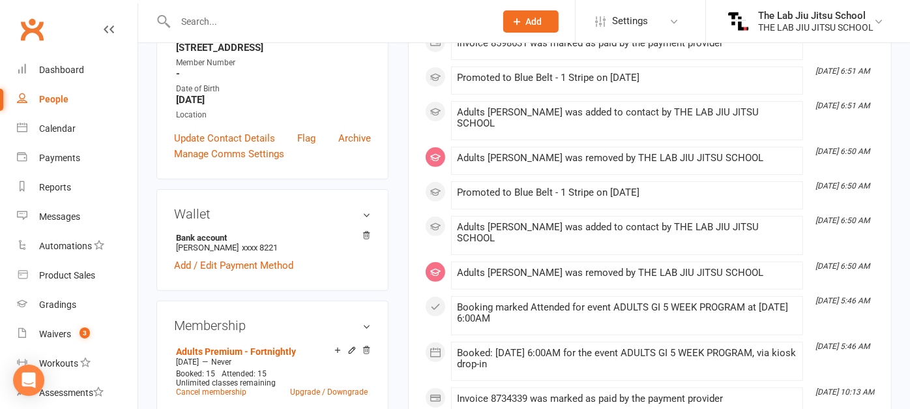
scroll to position [0, 0]
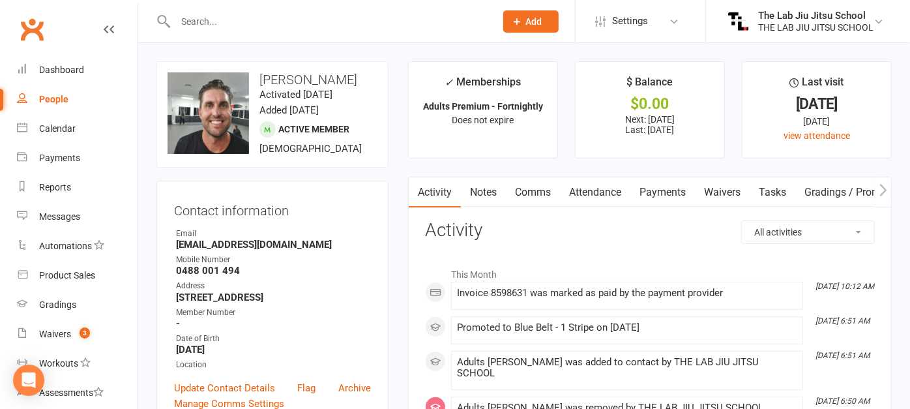
click at [245, 24] on input "text" at bounding box center [328, 21] width 315 height 18
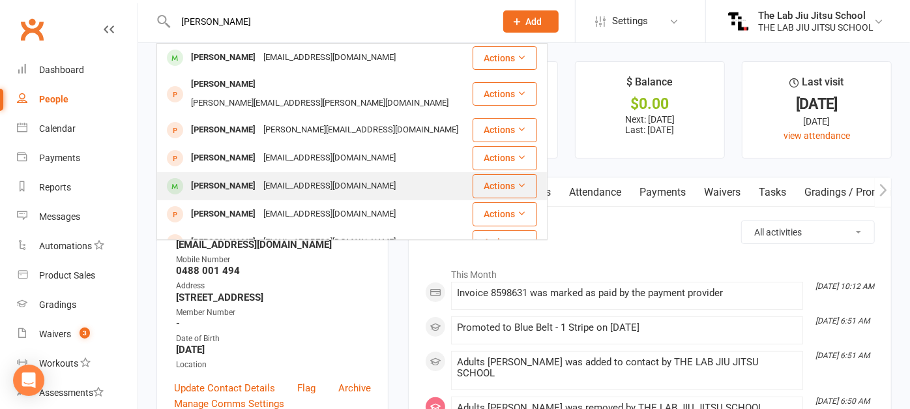
type input "[PERSON_NAME]"
click at [227, 177] on div "[PERSON_NAME]" at bounding box center [223, 186] width 72 height 19
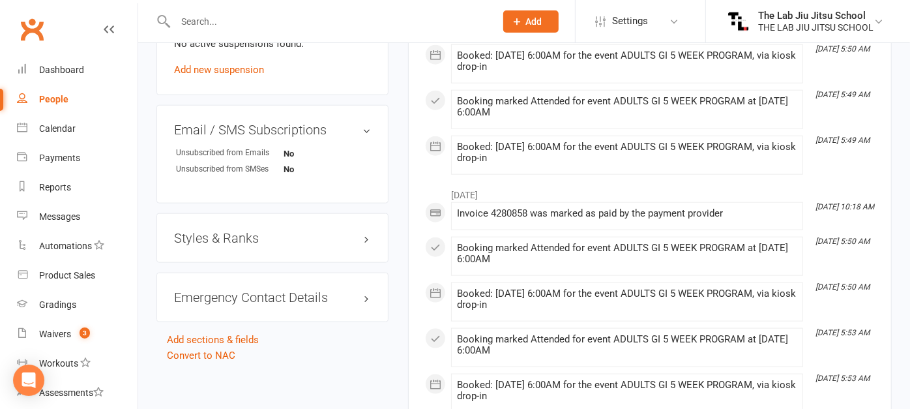
scroll to position [859, 0]
click at [238, 244] on div "Styles & Ranks" at bounding box center [272, 239] width 232 height 50
click at [244, 232] on h3 "Styles & Ranks" at bounding box center [272, 238] width 197 height 14
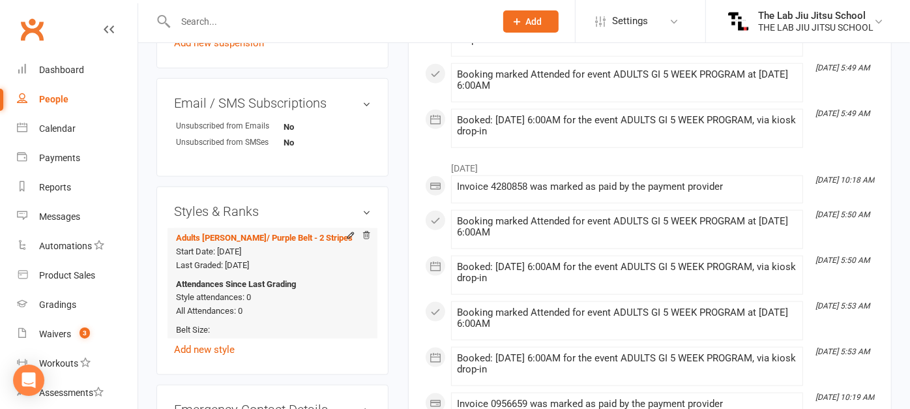
scroll to position [891, 0]
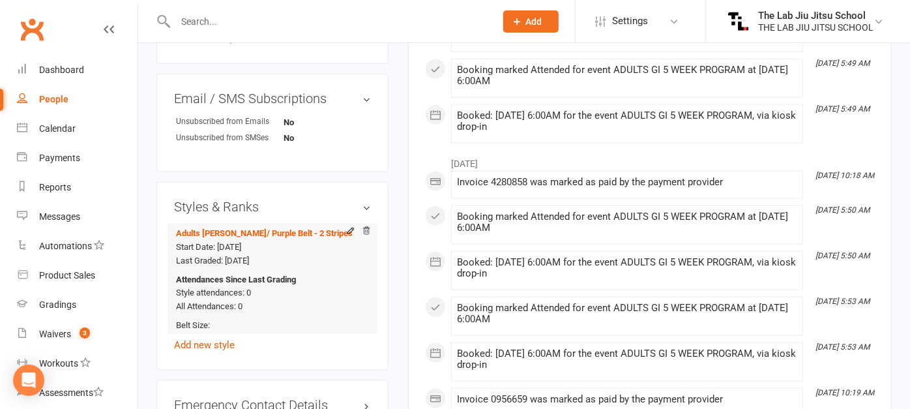
click at [364, 231] on icon at bounding box center [366, 230] width 9 height 9
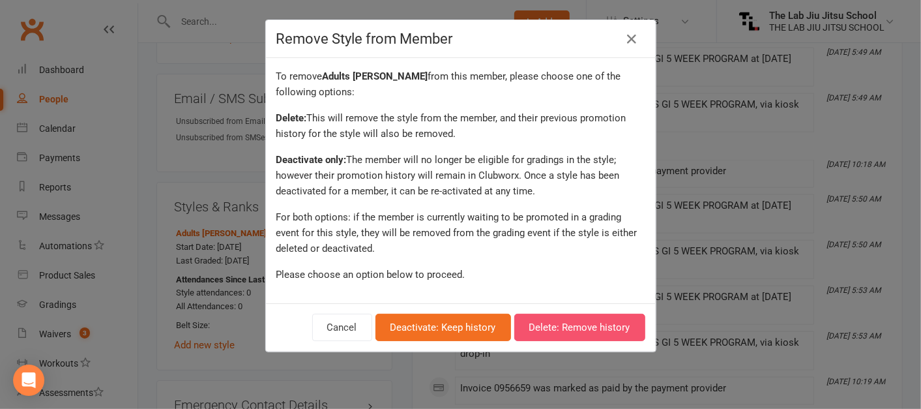
click at [548, 321] on button "Delete: Remove history" at bounding box center [579, 326] width 131 height 27
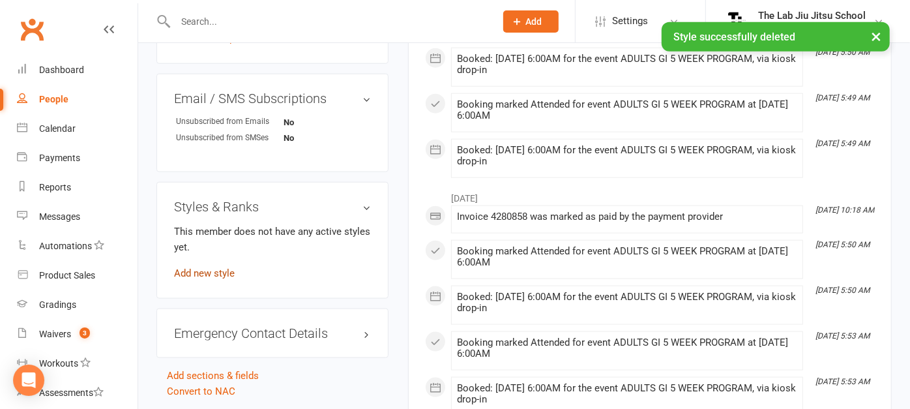
click at [212, 267] on link "Add new style" at bounding box center [204, 273] width 61 height 12
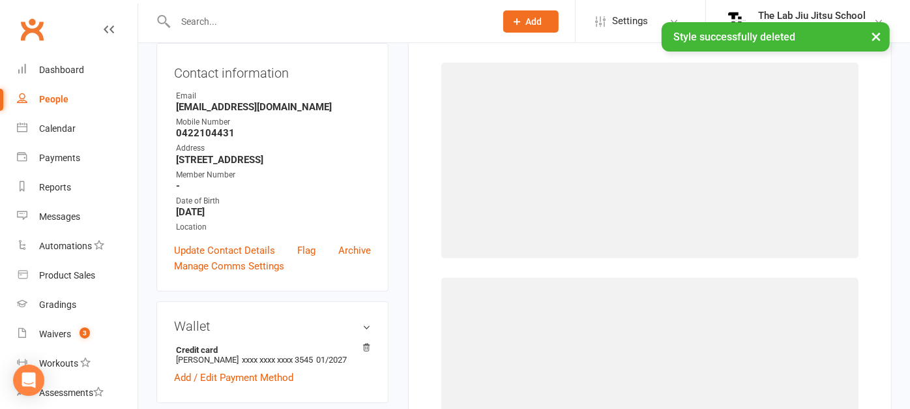
scroll to position [111, 0]
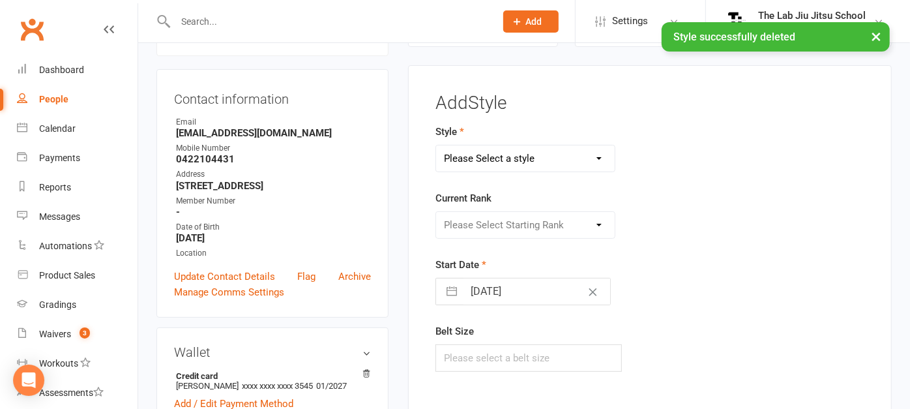
click at [539, 163] on select "Please Select a style Adults Jiu Jitsu Kids [PERSON_NAME]" at bounding box center [525, 158] width 179 height 26
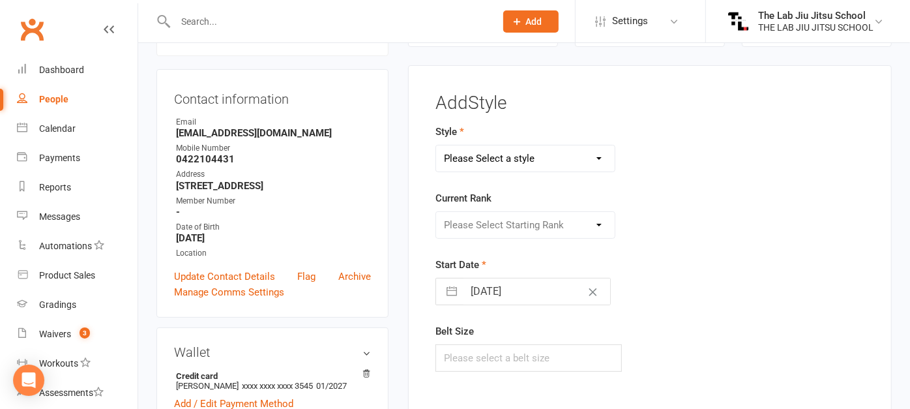
select select "1891"
click at [436, 145] on select "Please Select a style Adults Jiu Jitsu Kids [PERSON_NAME]" at bounding box center [525, 158] width 179 height 26
click at [521, 225] on select "Please Select Starting Rank White Belt White Belt - 1 Stripe White Belt - 2 str…" at bounding box center [525, 225] width 179 height 26
select select "33409"
click at [436, 212] on select "Please Select Starting Rank White Belt White Belt - 1 Stripe White Belt - 2 str…" at bounding box center [525, 225] width 179 height 26
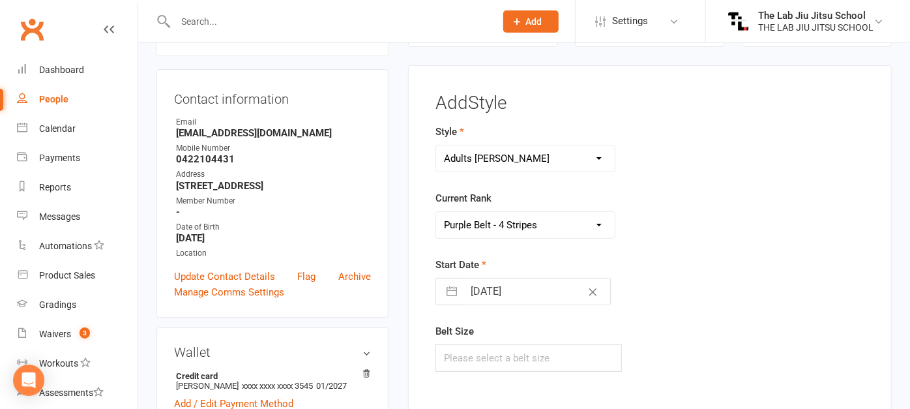
click at [448, 289] on button "button" at bounding box center [451, 291] width 23 height 26
select select "6"
select select "2025"
select select "7"
select select "2025"
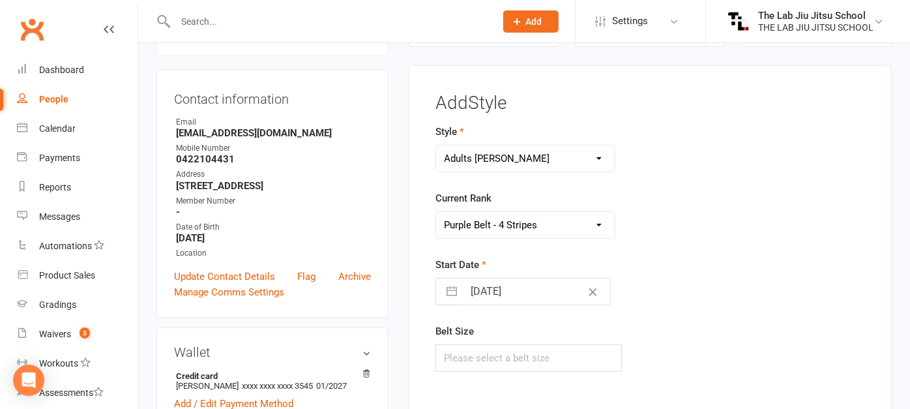
select select "8"
select select "2025"
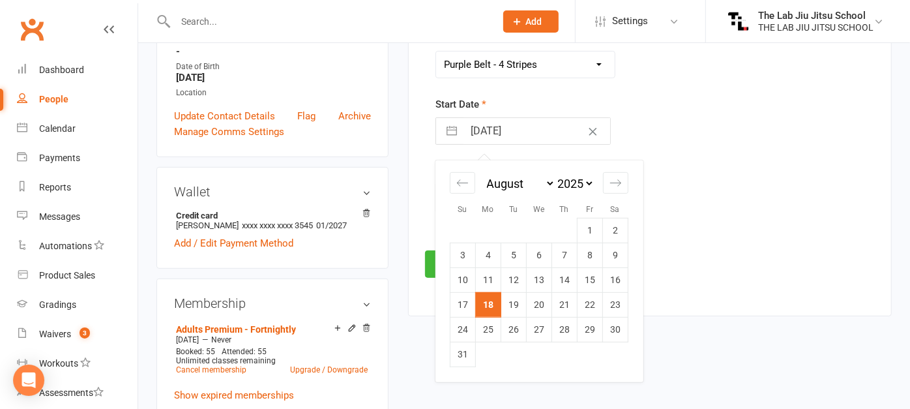
scroll to position [272, 0]
click at [490, 257] on td "4" at bounding box center [488, 254] width 25 height 25
type input "[DATE]"
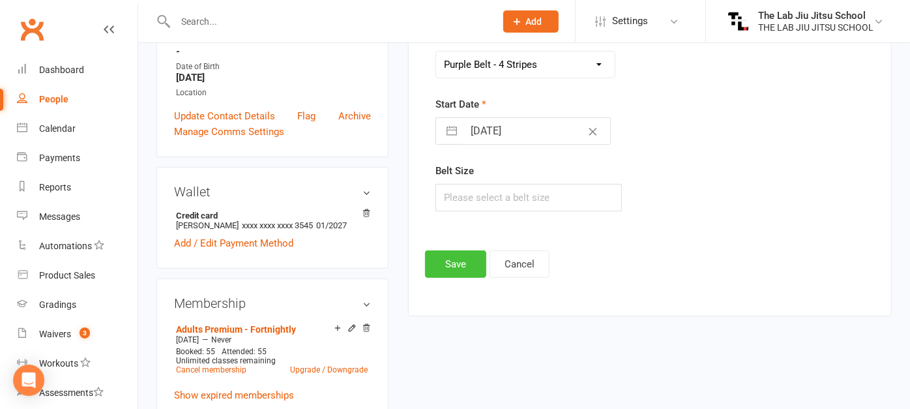
click at [439, 263] on button "Save" at bounding box center [455, 263] width 61 height 27
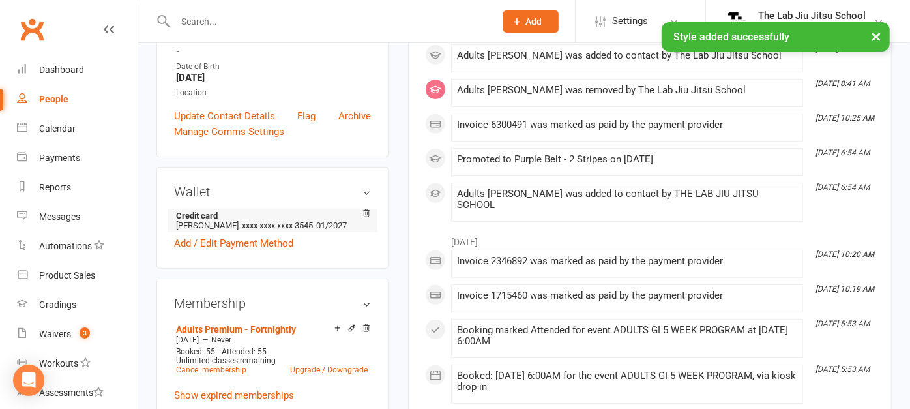
scroll to position [0, 0]
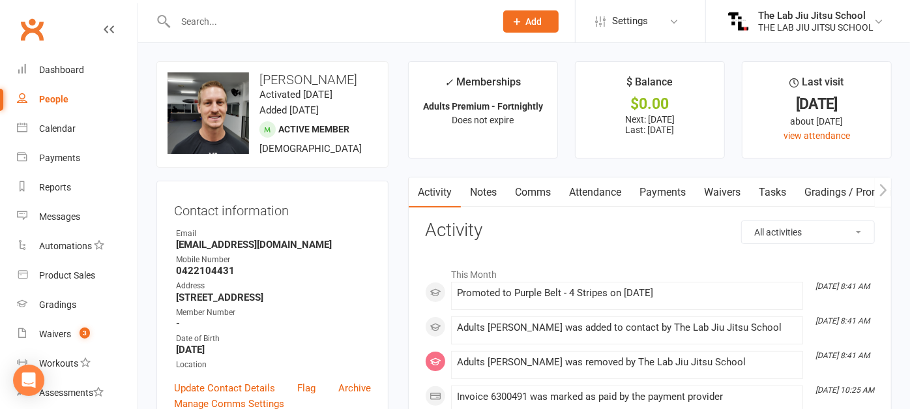
click at [219, 16] on input "text" at bounding box center [328, 21] width 315 height 18
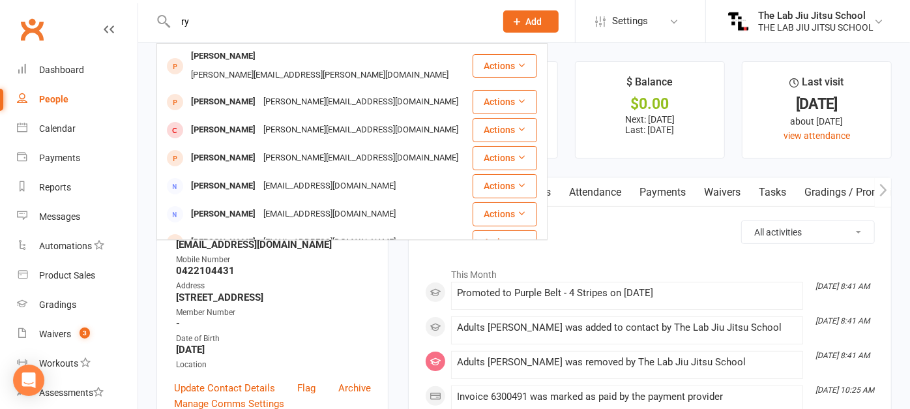
type input "r"
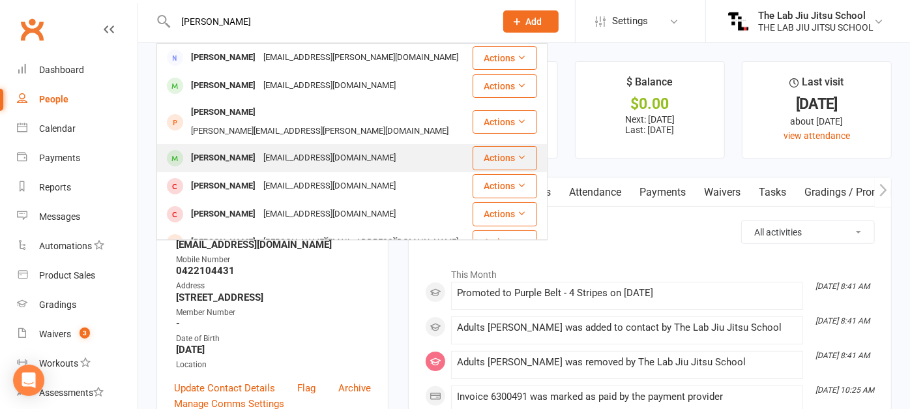
type input "[PERSON_NAME]"
click at [215, 149] on div "[PERSON_NAME]" at bounding box center [223, 158] width 72 height 19
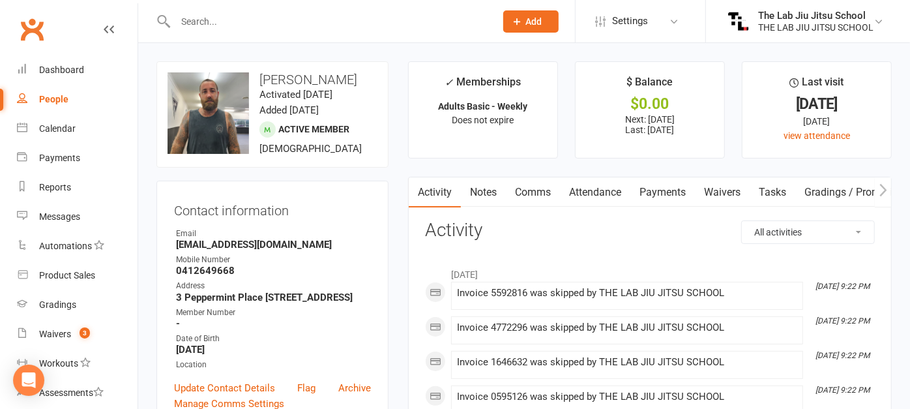
click at [238, 26] on input "text" at bounding box center [328, 21] width 315 height 18
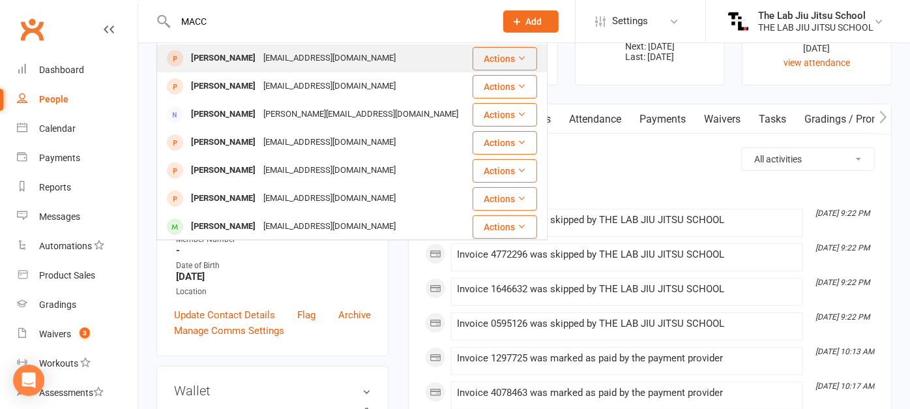
scroll to position [74, 0]
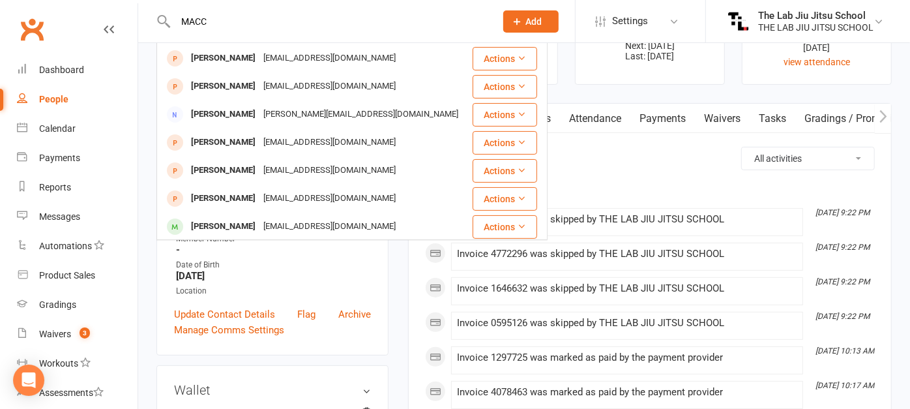
click at [229, 19] on input "MACC" at bounding box center [328, 21] width 315 height 18
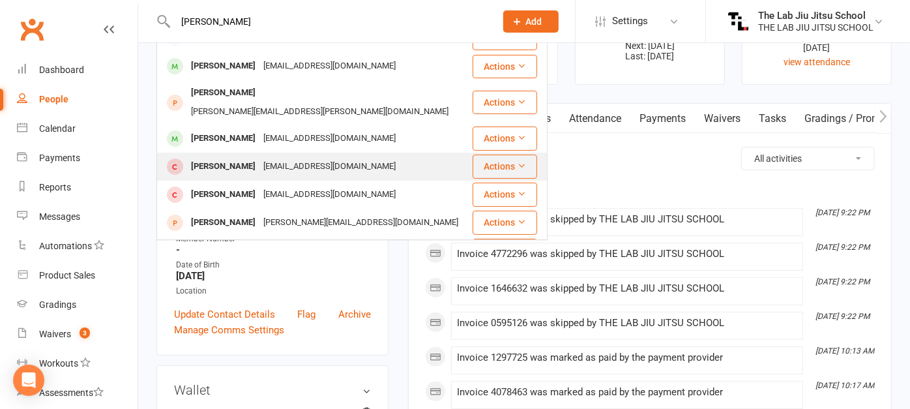
scroll to position [20, 0]
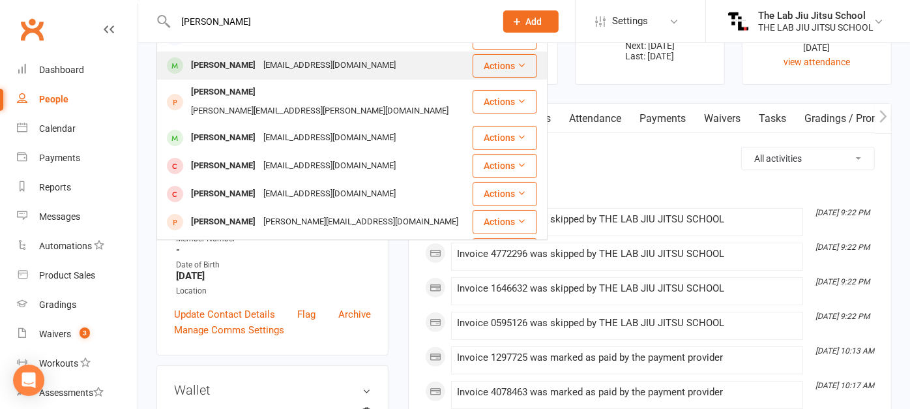
type input "[PERSON_NAME]"
click at [233, 66] on div "[PERSON_NAME]" at bounding box center [223, 65] width 72 height 19
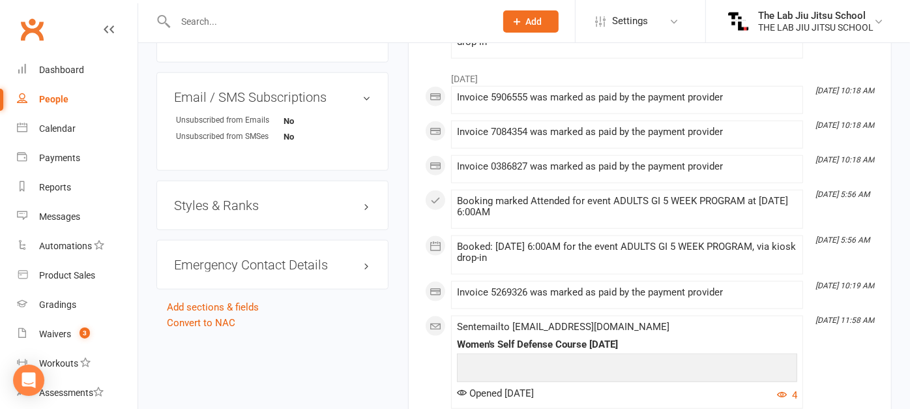
scroll to position [1096, 0]
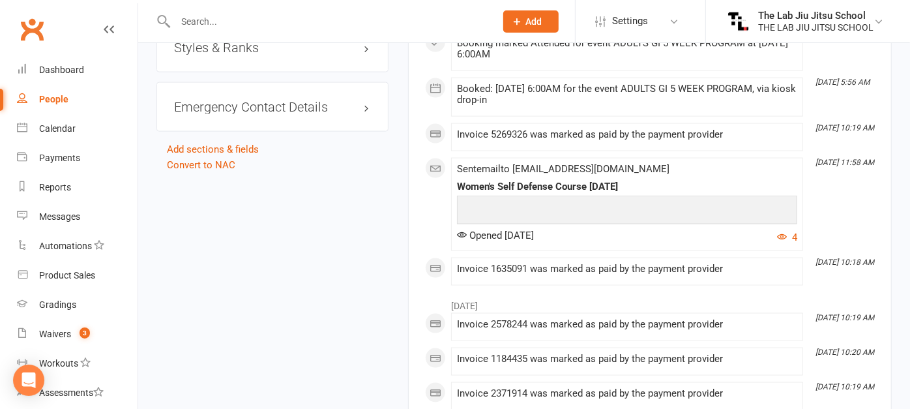
click at [279, 72] on div "Styles & Ranks" at bounding box center [272, 48] width 232 height 50
click at [288, 55] on h3 "Styles & Ranks" at bounding box center [272, 47] width 197 height 14
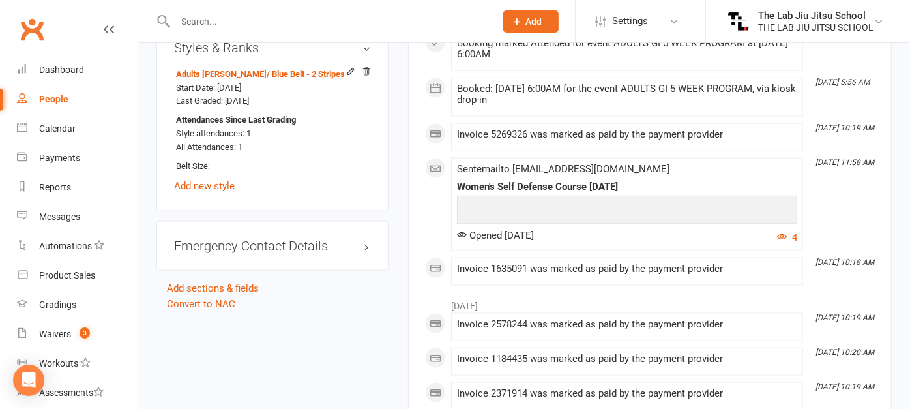
click at [252, 20] on input "text" at bounding box center [328, 21] width 315 height 18
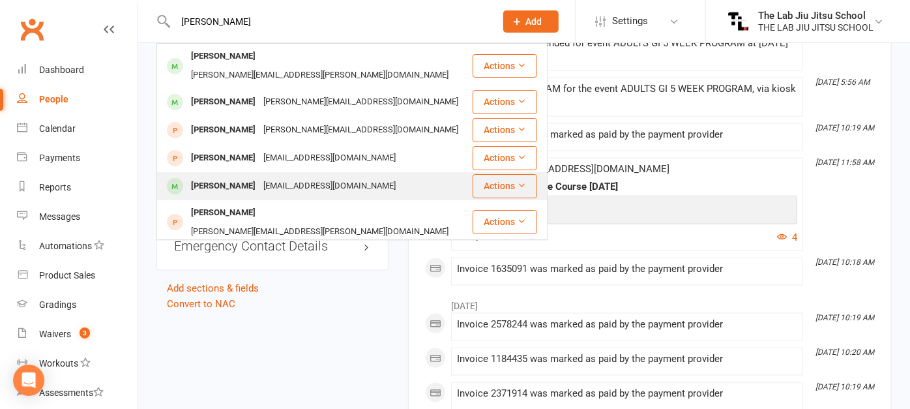
type input "[PERSON_NAME]"
click at [218, 177] on div "[PERSON_NAME]" at bounding box center [223, 186] width 72 height 19
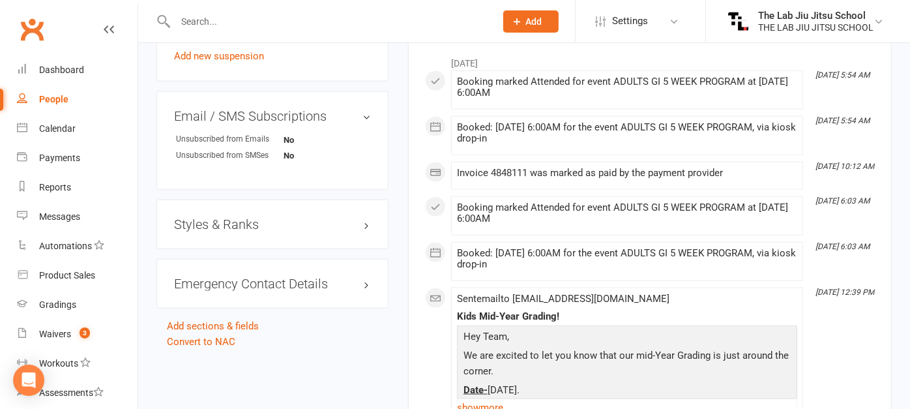
scroll to position [917, 0]
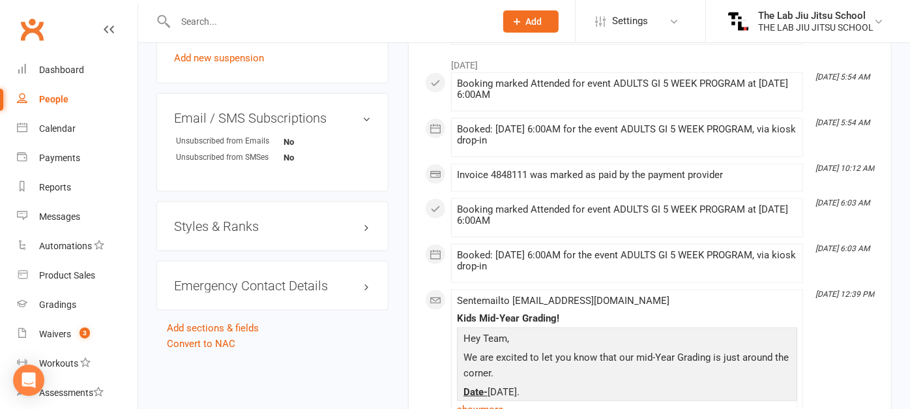
click at [273, 220] on h3 "Styles & Ranks" at bounding box center [272, 226] width 197 height 14
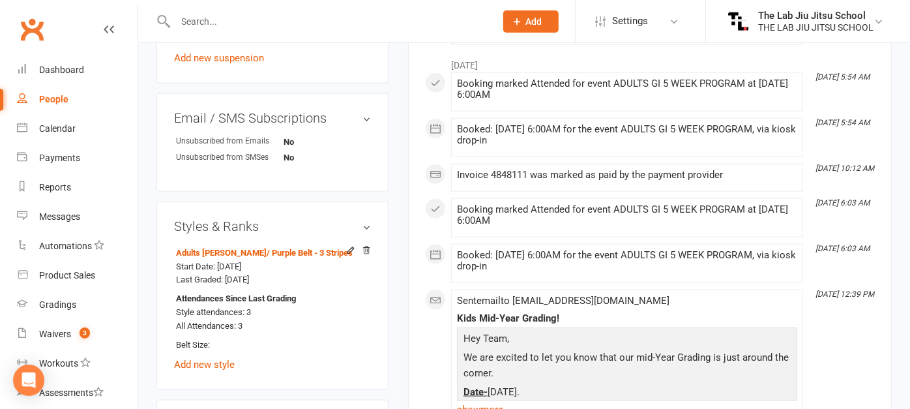
click at [190, 20] on input "text" at bounding box center [328, 21] width 315 height 18
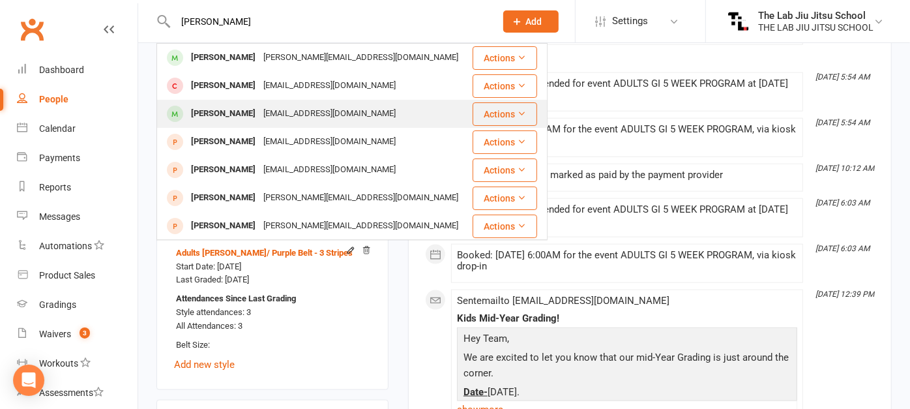
type input "[PERSON_NAME]"
click at [212, 108] on div "[PERSON_NAME]" at bounding box center [223, 113] width 72 height 19
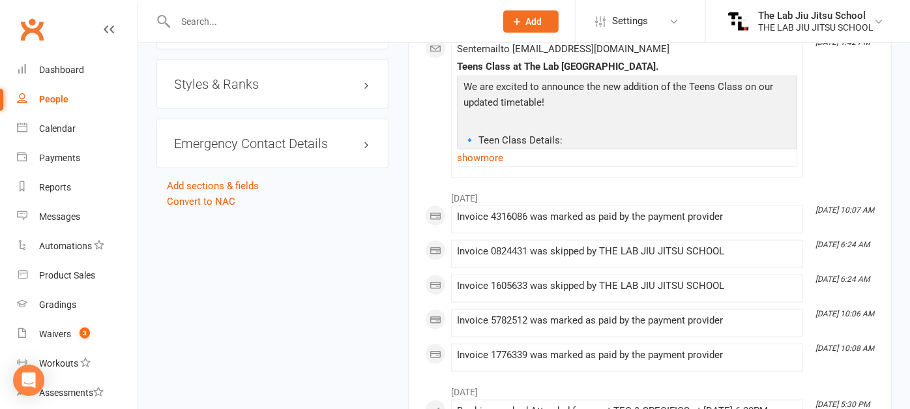
scroll to position [1014, 0]
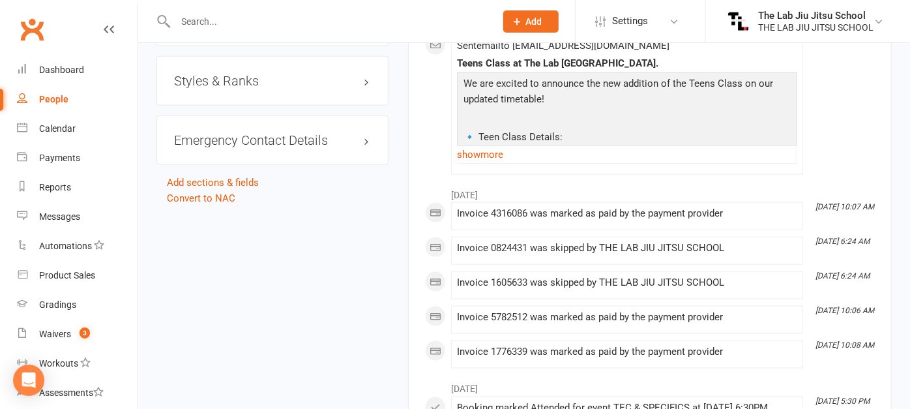
click at [251, 96] on div "Styles & Ranks" at bounding box center [272, 81] width 232 height 50
click at [255, 88] on h3 "Styles & Ranks" at bounding box center [272, 81] width 197 height 14
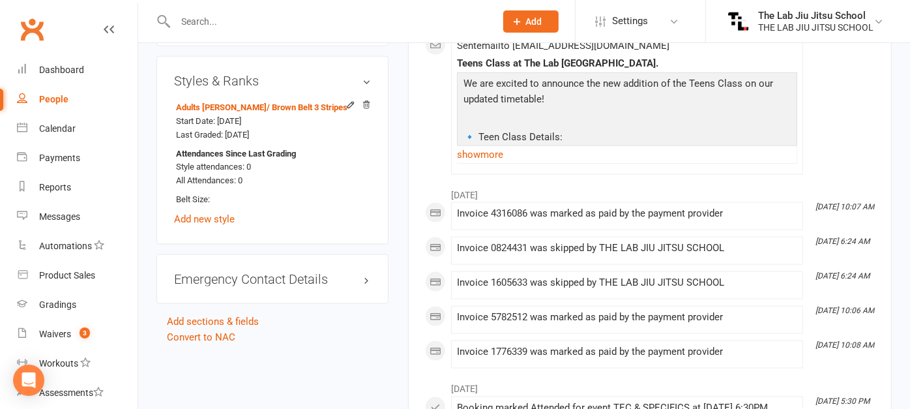
click at [240, 20] on input "text" at bounding box center [328, 21] width 315 height 18
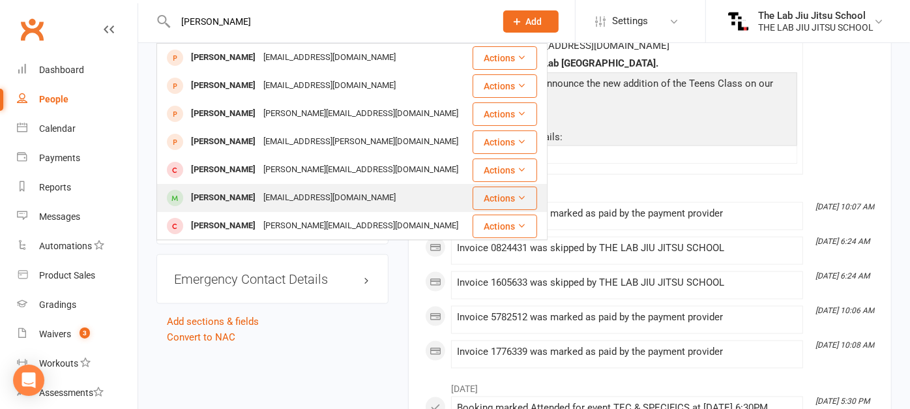
type input "[PERSON_NAME]"
click at [214, 195] on div "[PERSON_NAME]" at bounding box center [223, 197] width 72 height 19
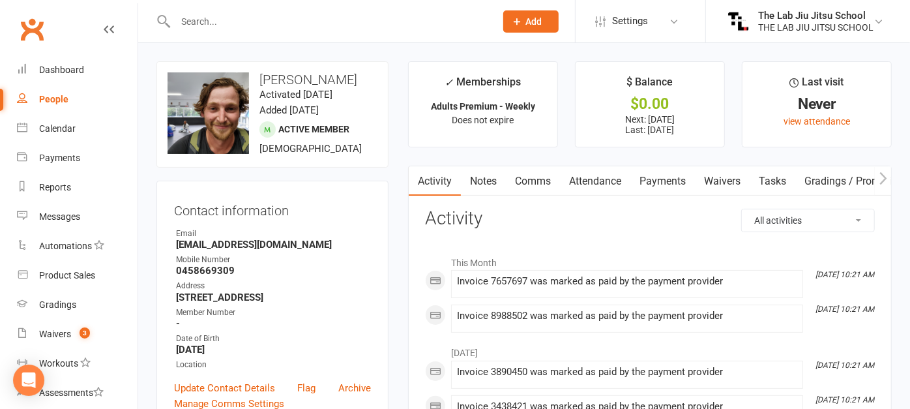
click at [280, 11] on div at bounding box center [321, 21] width 330 height 42
click at [280, 18] on input "text" at bounding box center [328, 21] width 315 height 18
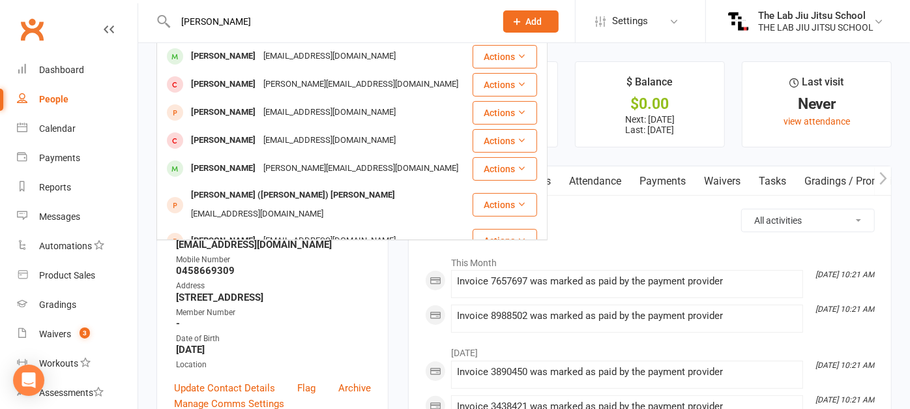
scroll to position [147, 0]
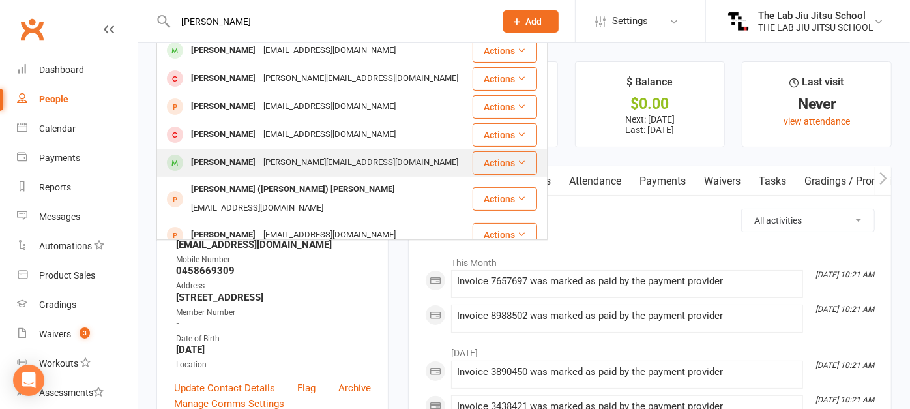
type input "[PERSON_NAME]"
click at [222, 164] on div "[PERSON_NAME]" at bounding box center [223, 162] width 72 height 19
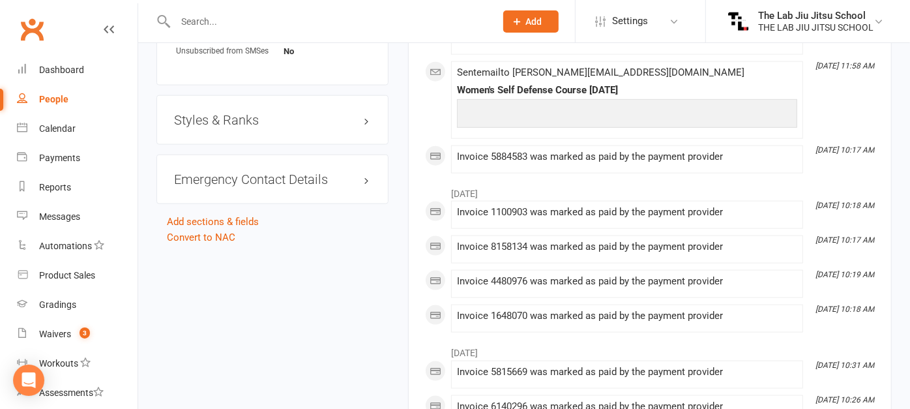
scroll to position [981, 0]
click at [245, 114] on h3 "Styles & Ranks" at bounding box center [272, 121] width 197 height 14
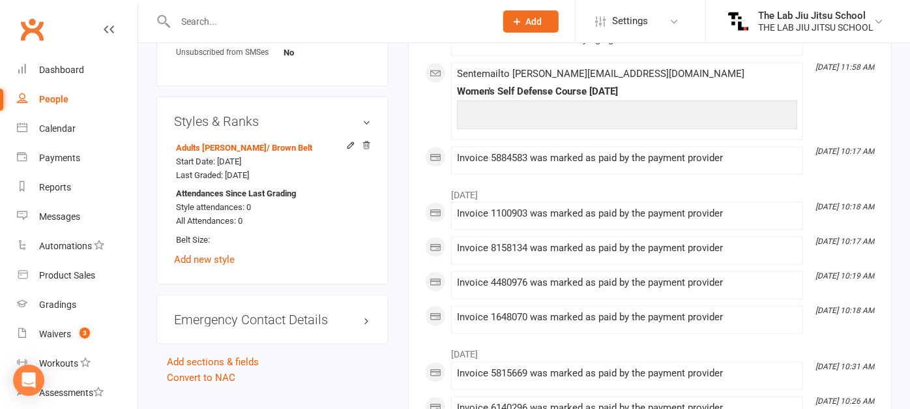
click at [305, 18] on input "text" at bounding box center [328, 21] width 315 height 18
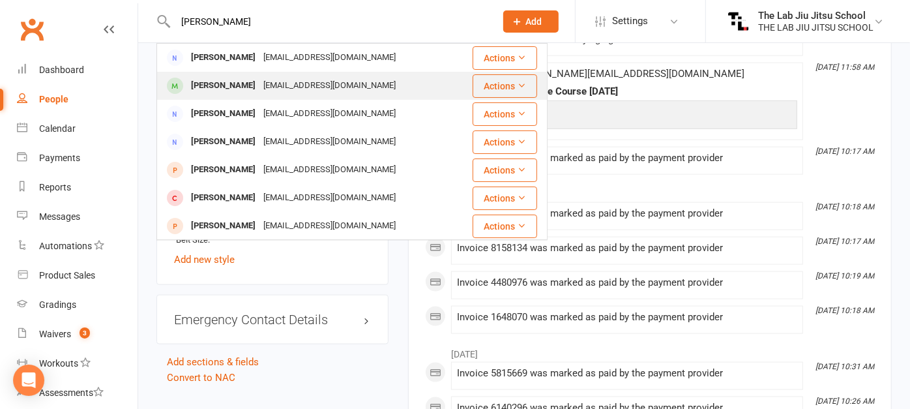
type input "[PERSON_NAME]"
click at [229, 83] on div "[PERSON_NAME]" at bounding box center [223, 85] width 72 height 19
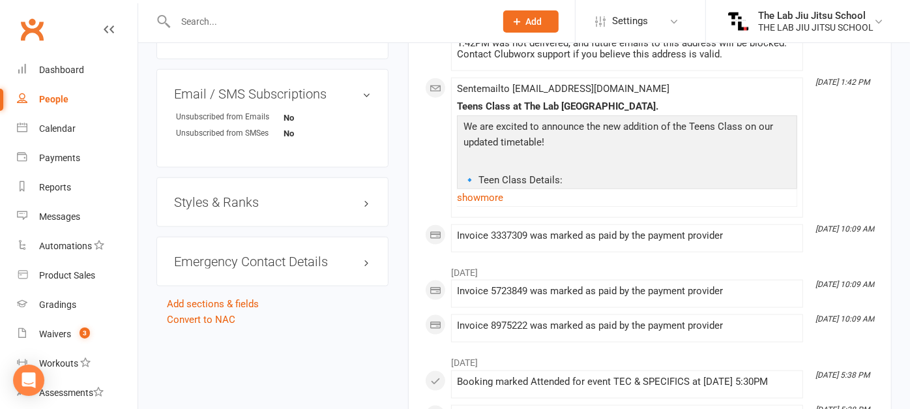
scroll to position [916, 0]
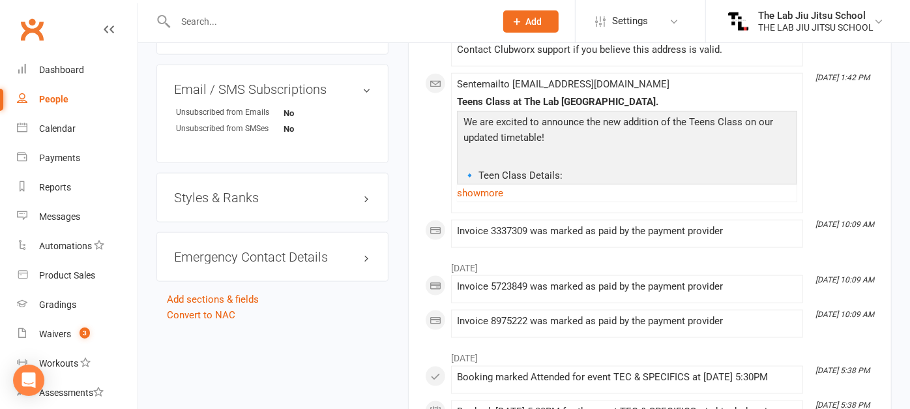
click at [257, 199] on h3 "Styles & Ranks" at bounding box center [272, 197] width 197 height 14
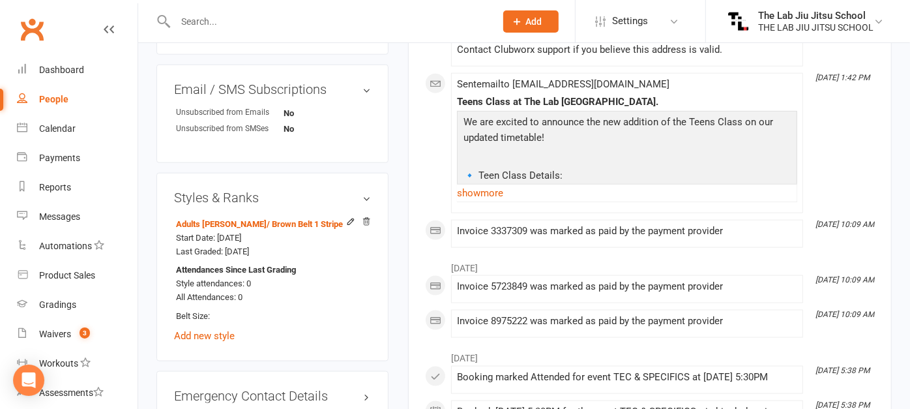
click at [278, 14] on input "text" at bounding box center [328, 21] width 315 height 18
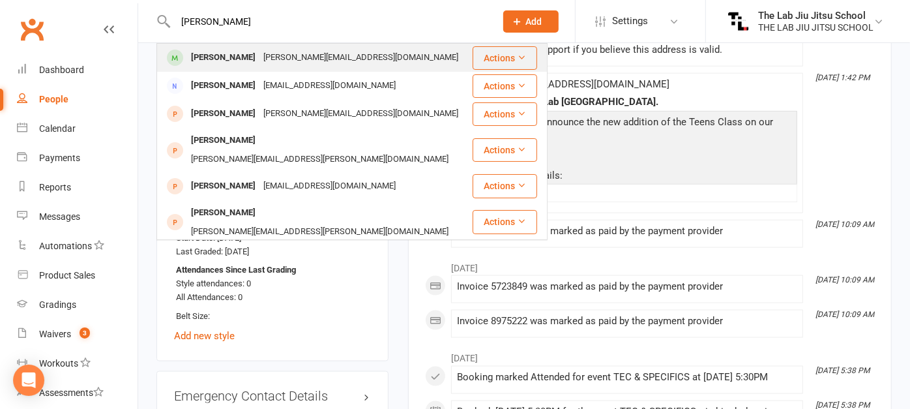
type input "[PERSON_NAME]"
click at [227, 51] on div "[PERSON_NAME]" at bounding box center [223, 57] width 72 height 19
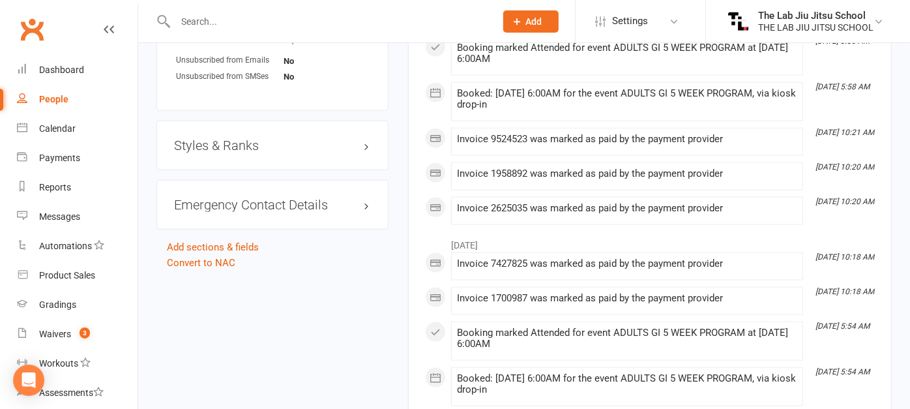
scroll to position [968, 0]
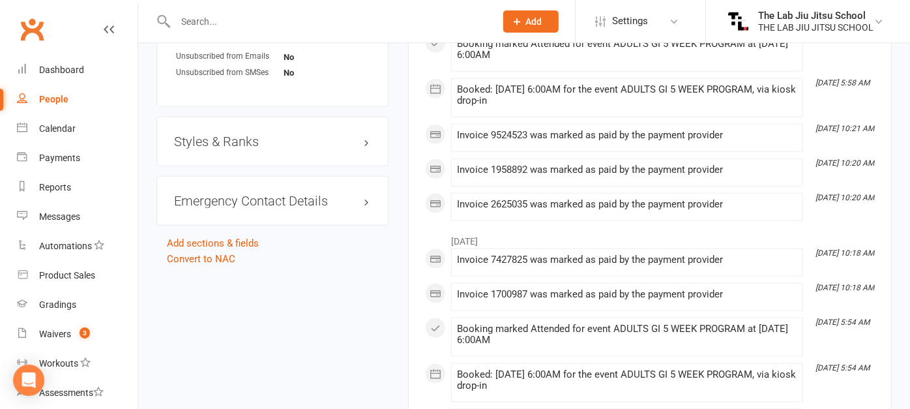
click at [230, 137] on h3 "Styles & Ranks" at bounding box center [272, 141] width 197 height 14
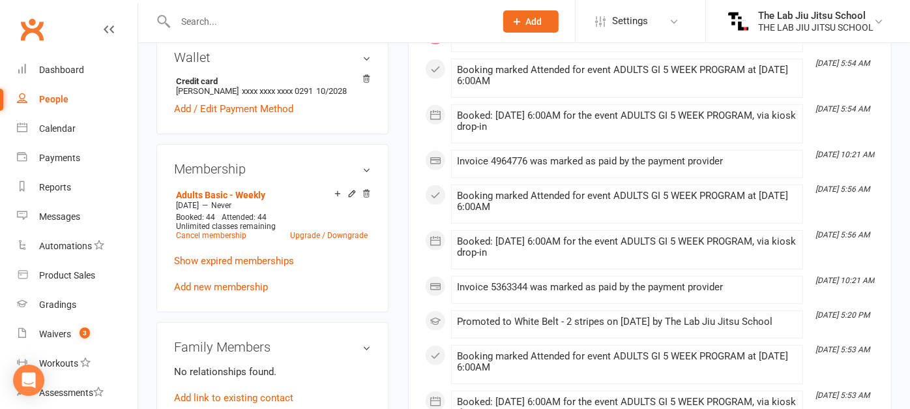
scroll to position [0, 0]
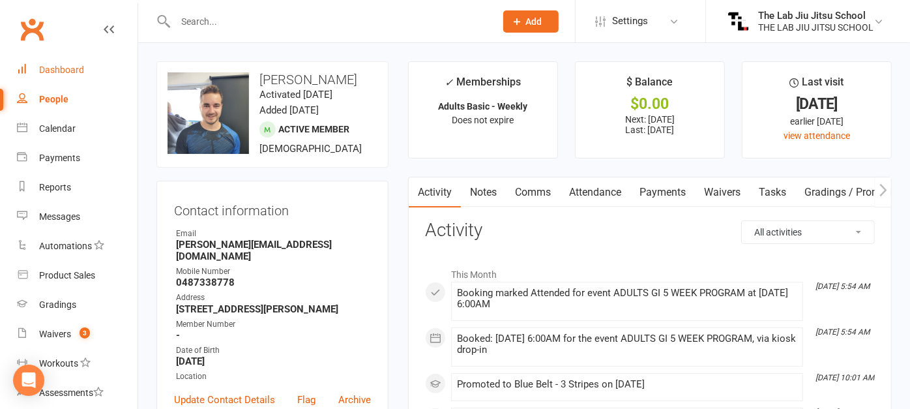
click at [64, 66] on div "Dashboard" at bounding box center [61, 70] width 45 height 10
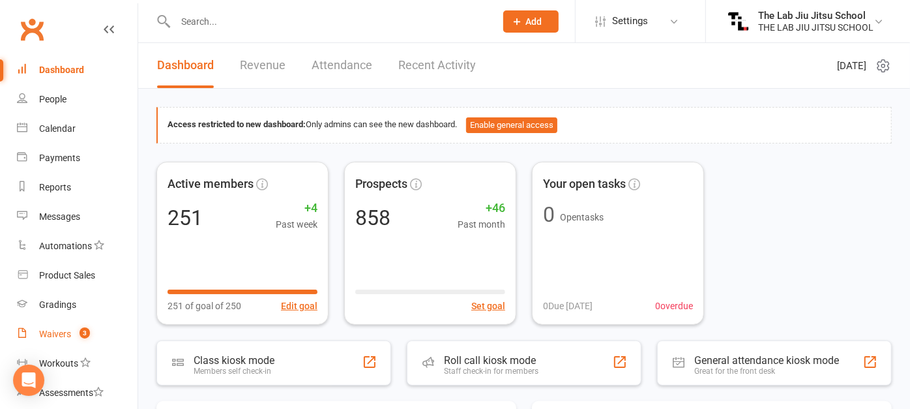
click at [55, 332] on div "Waivers" at bounding box center [55, 333] width 32 height 10
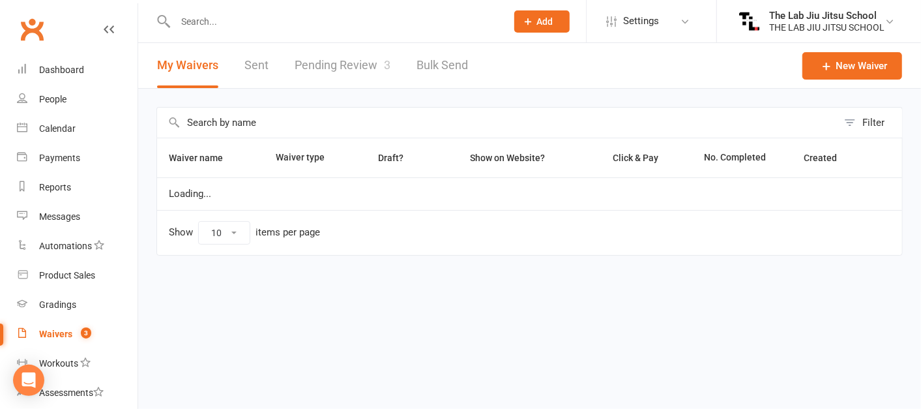
select select "50"
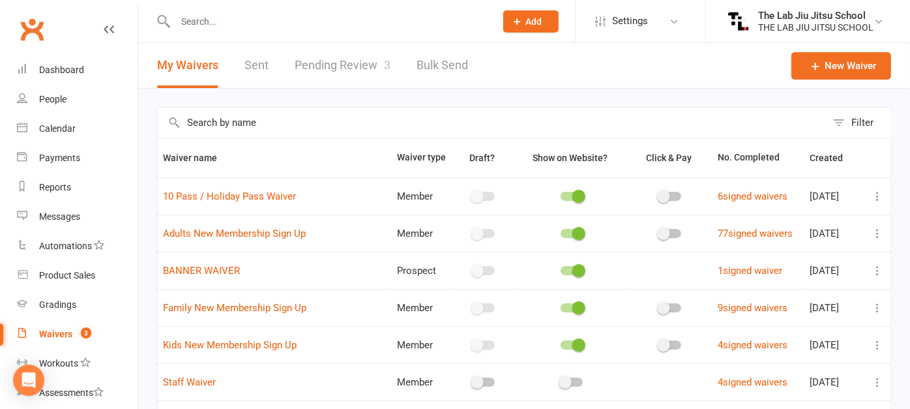
click at [350, 70] on link "Pending Review 3" at bounding box center [342, 65] width 96 height 45
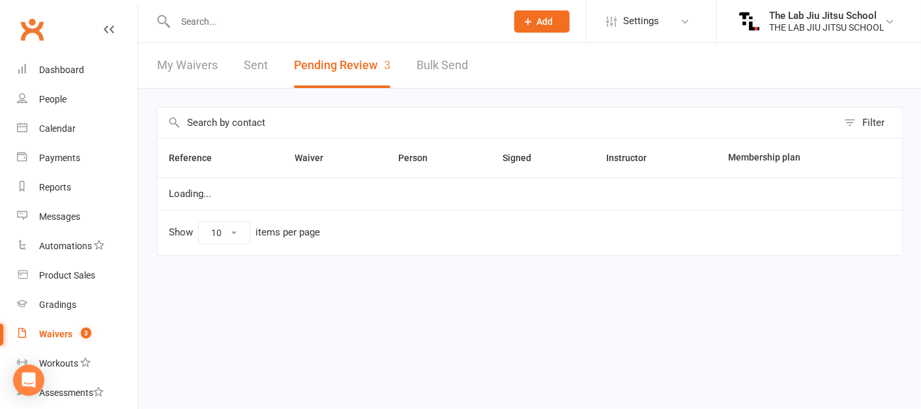
select select "25"
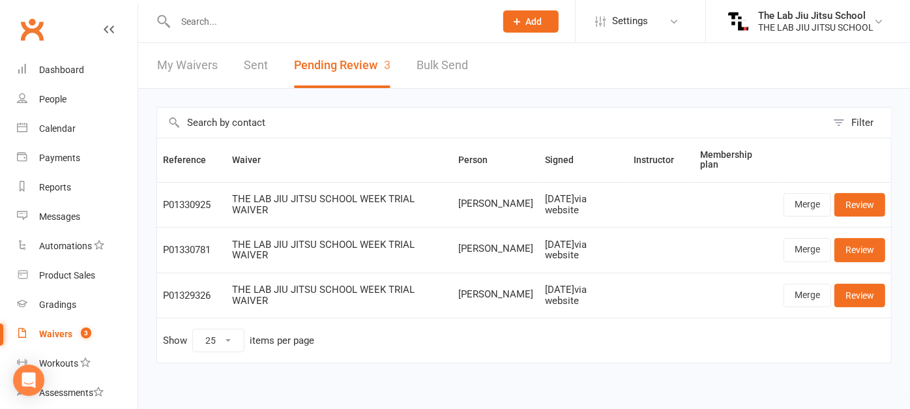
scroll to position [8, 0]
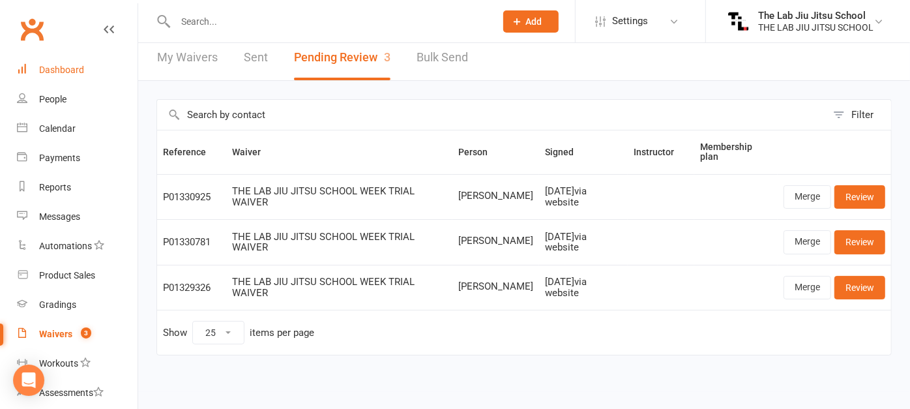
click at [70, 74] on div "Dashboard" at bounding box center [61, 70] width 45 height 10
